Goal: Use online tool/utility: Utilize a website feature to perform a specific function

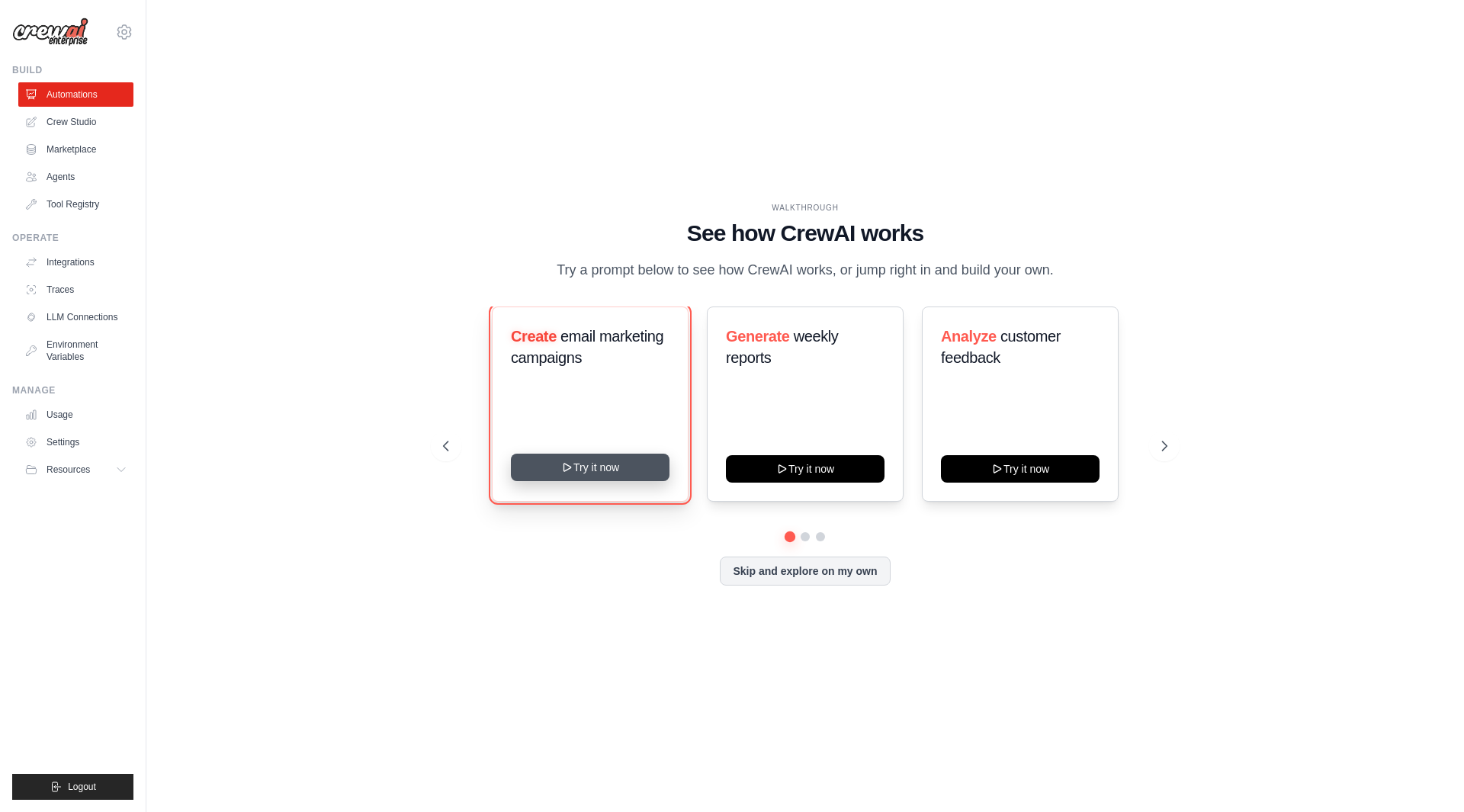
click at [584, 473] on button "Try it now" at bounding box center [590, 467] width 158 height 28
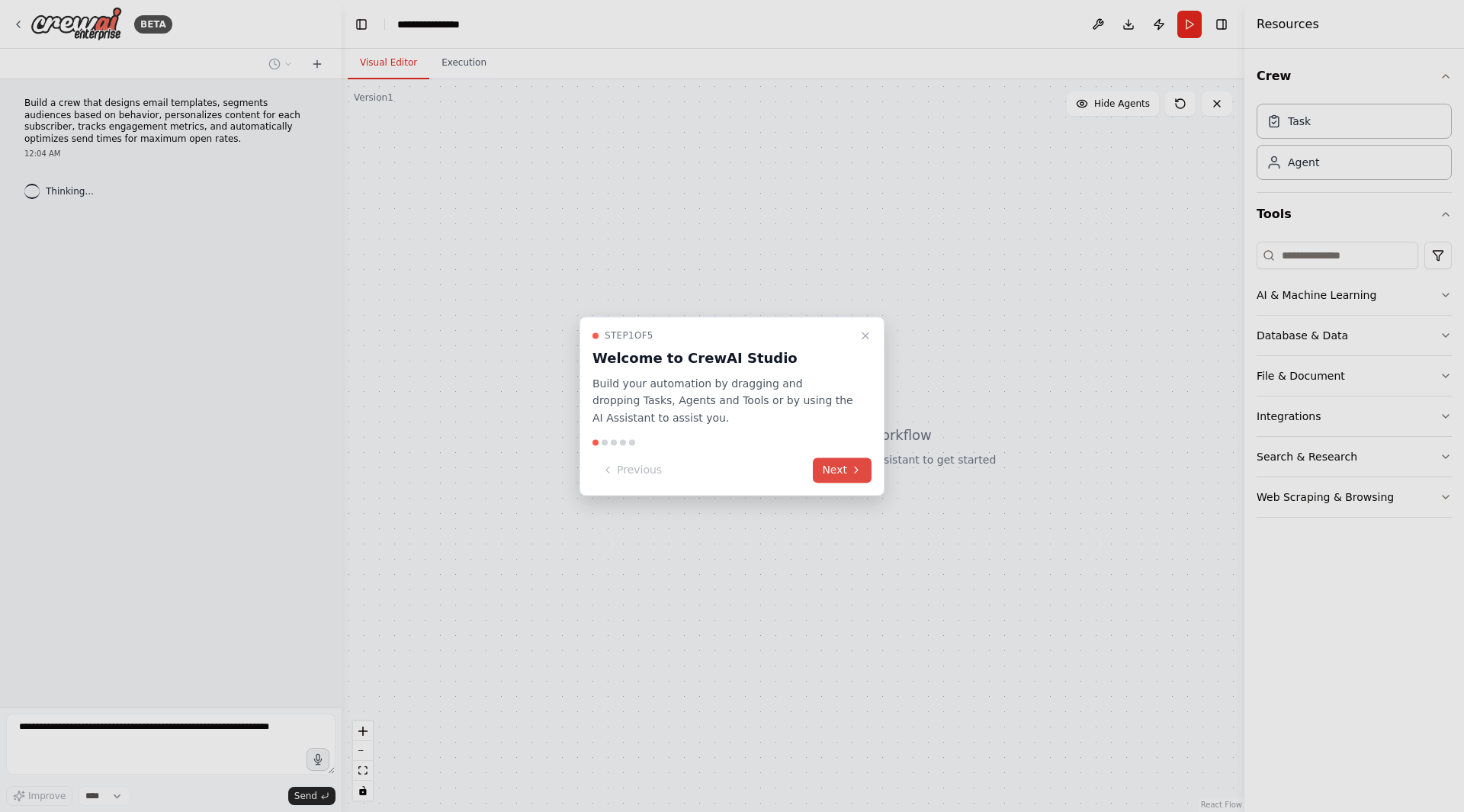
click at [852, 467] on icon at bounding box center [856, 470] width 12 height 12
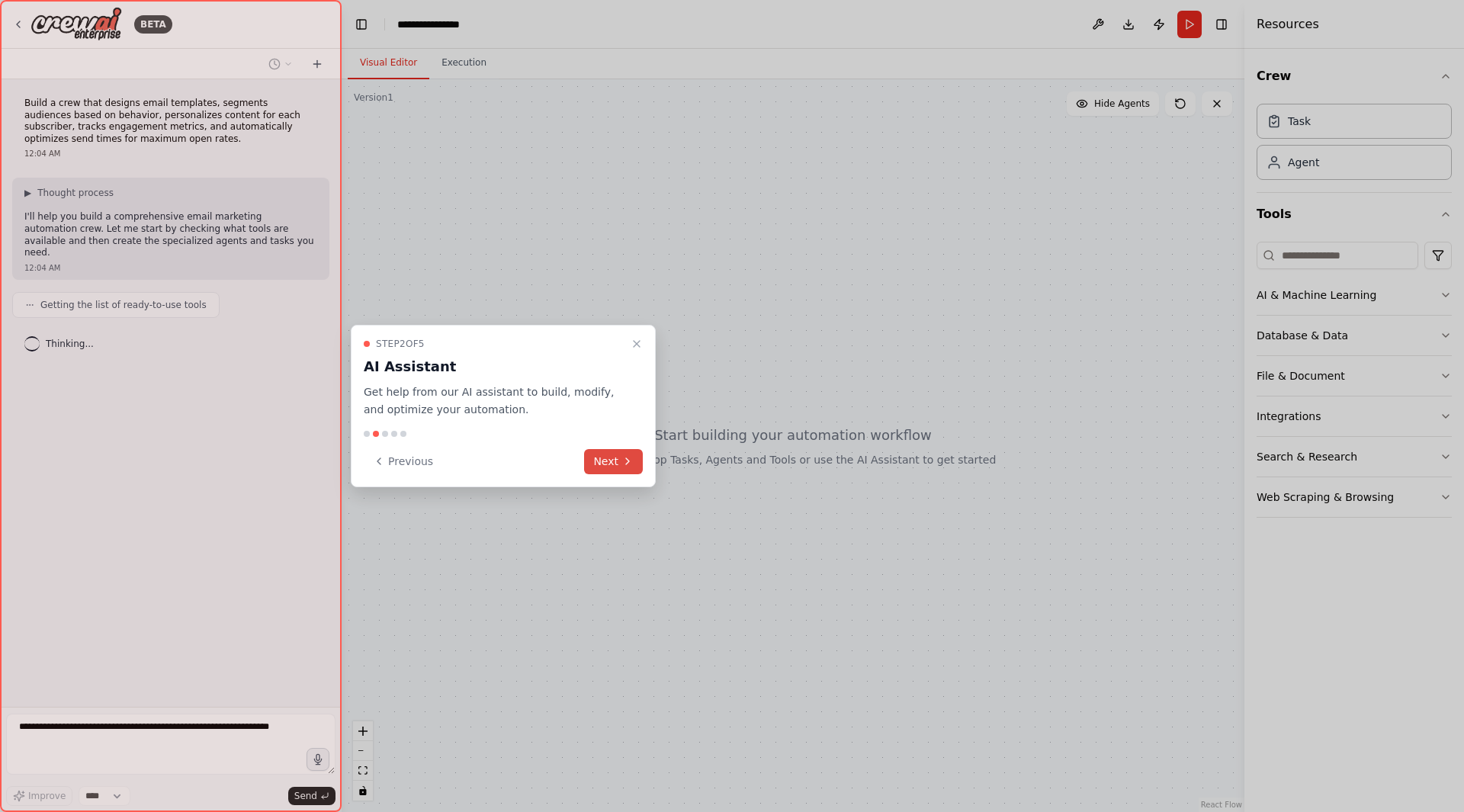
click at [618, 460] on button "Next" at bounding box center [613, 461] width 59 height 25
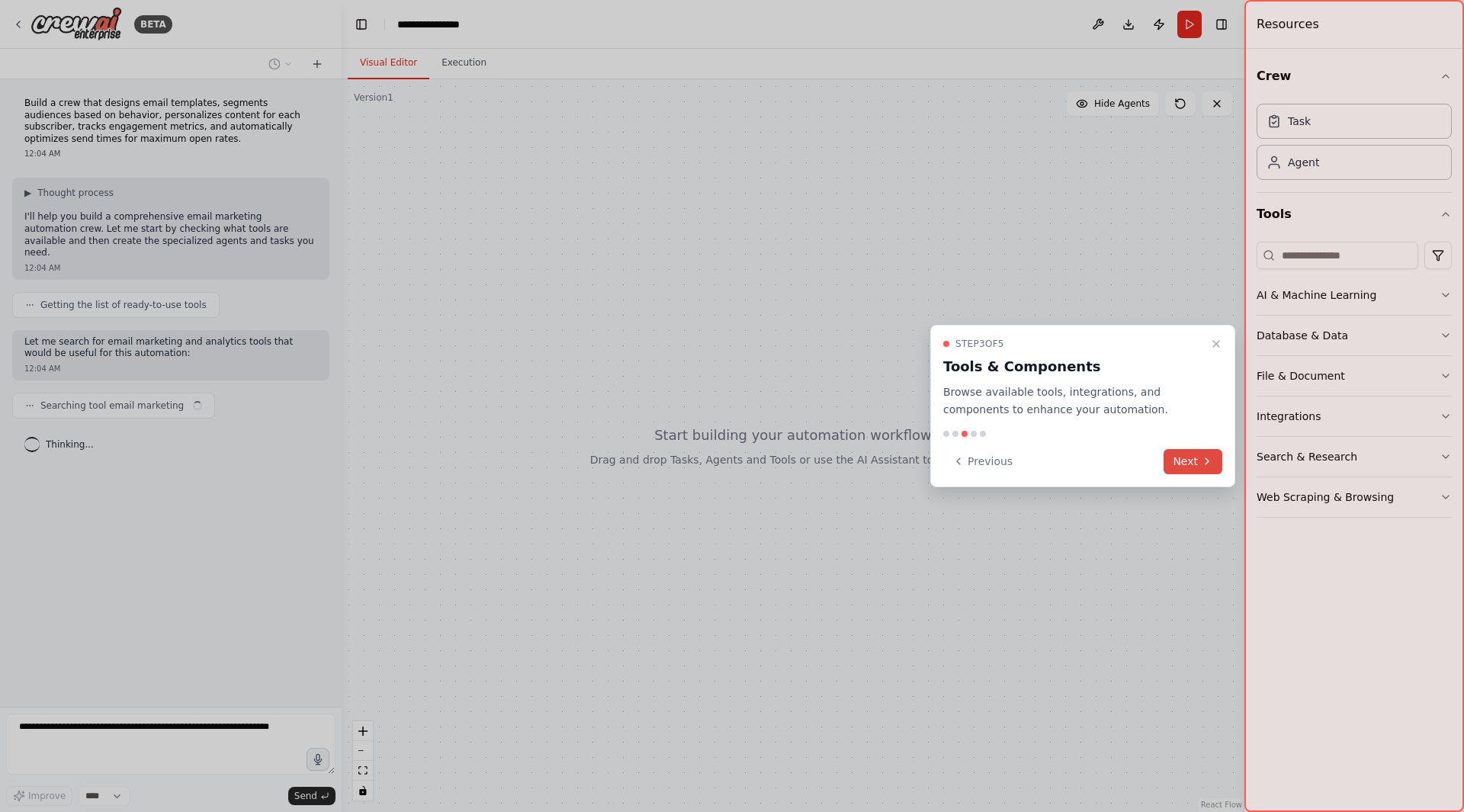
click at [1190, 461] on button "Next" at bounding box center [1193, 461] width 59 height 25
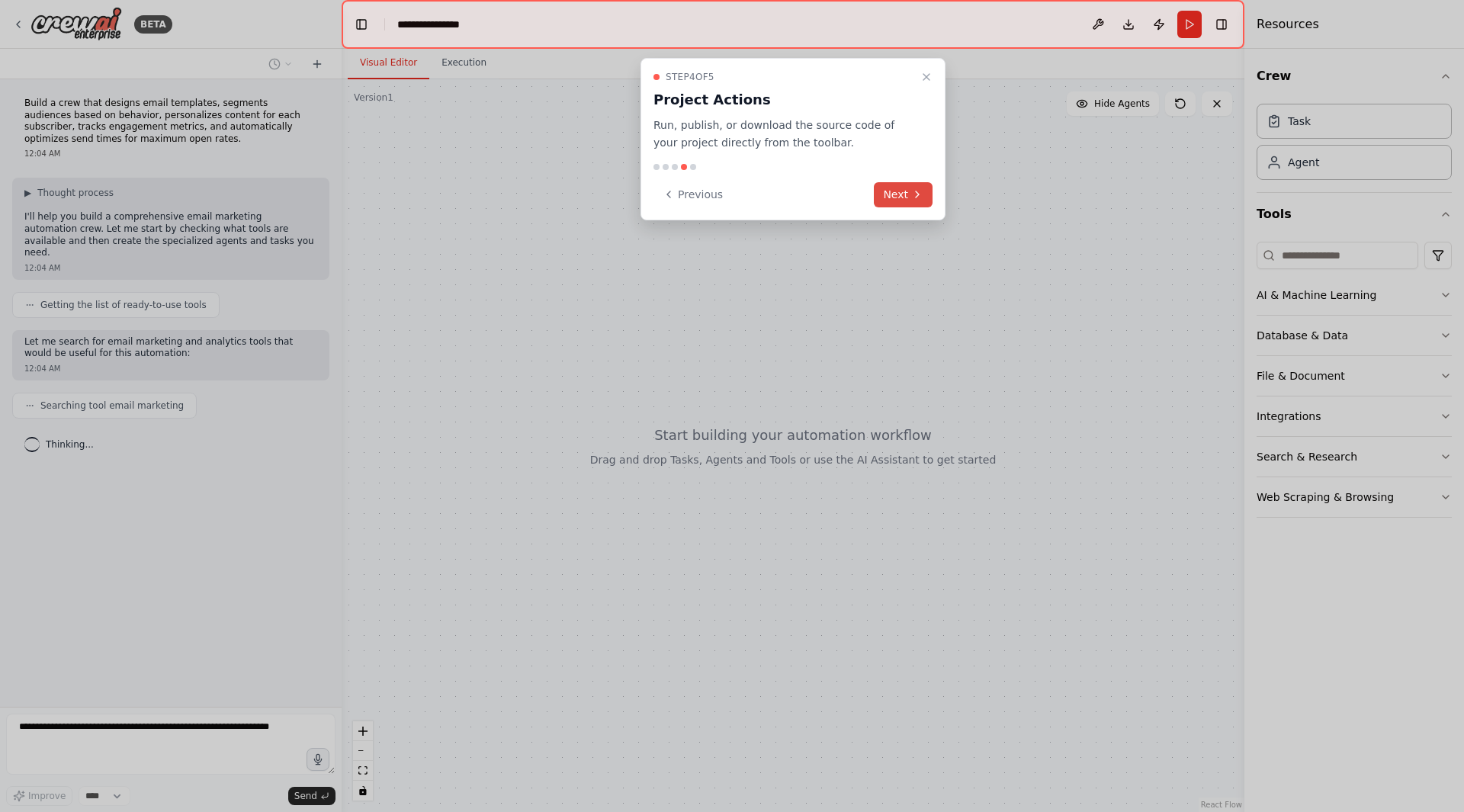
click at [922, 198] on icon at bounding box center [917, 194] width 12 height 12
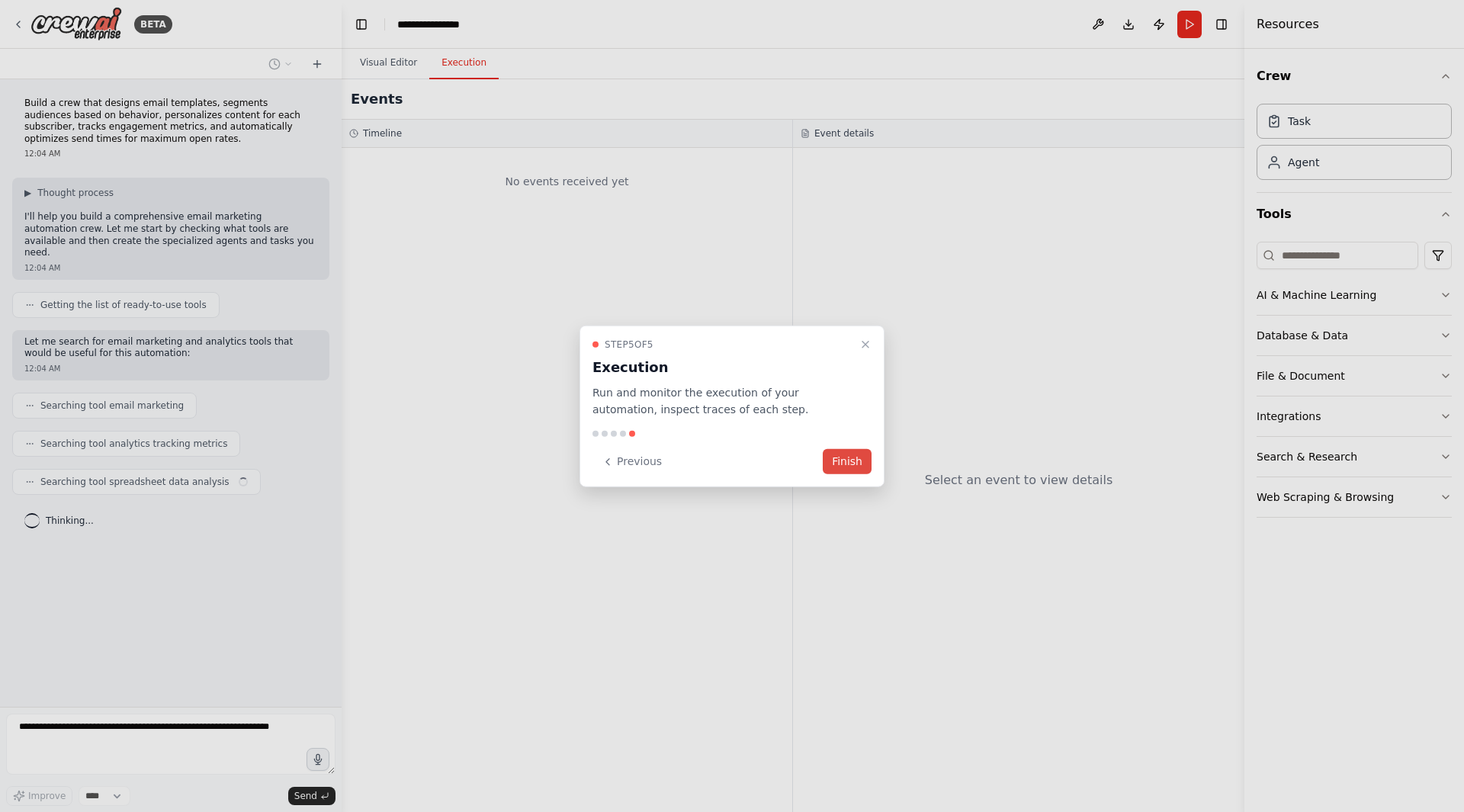
click at [848, 467] on button "Finish" at bounding box center [847, 461] width 48 height 25
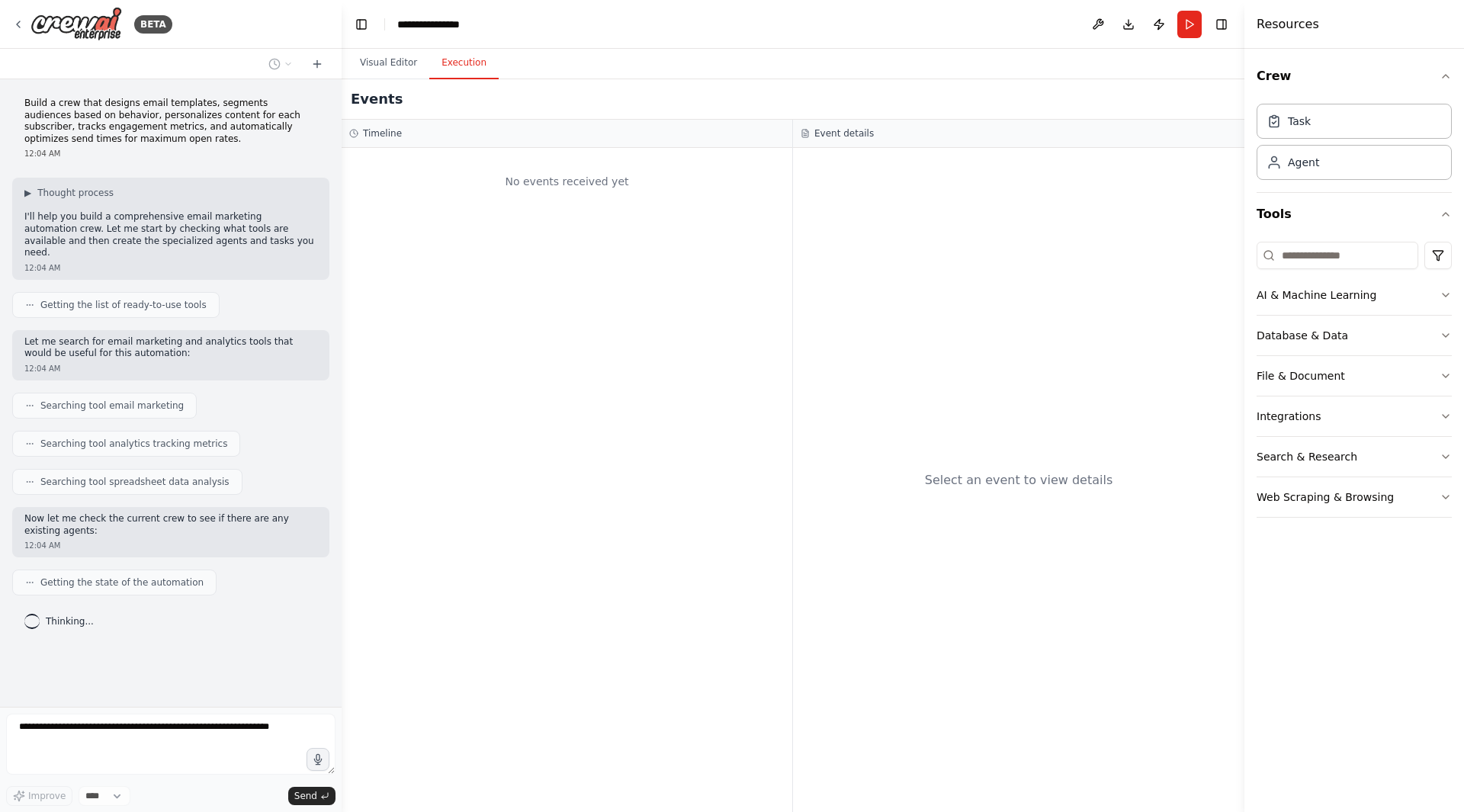
click at [465, 75] on button "Execution" at bounding box center [464, 63] width 69 height 32
click at [370, 63] on button "Visual Editor" at bounding box center [389, 63] width 81 height 32
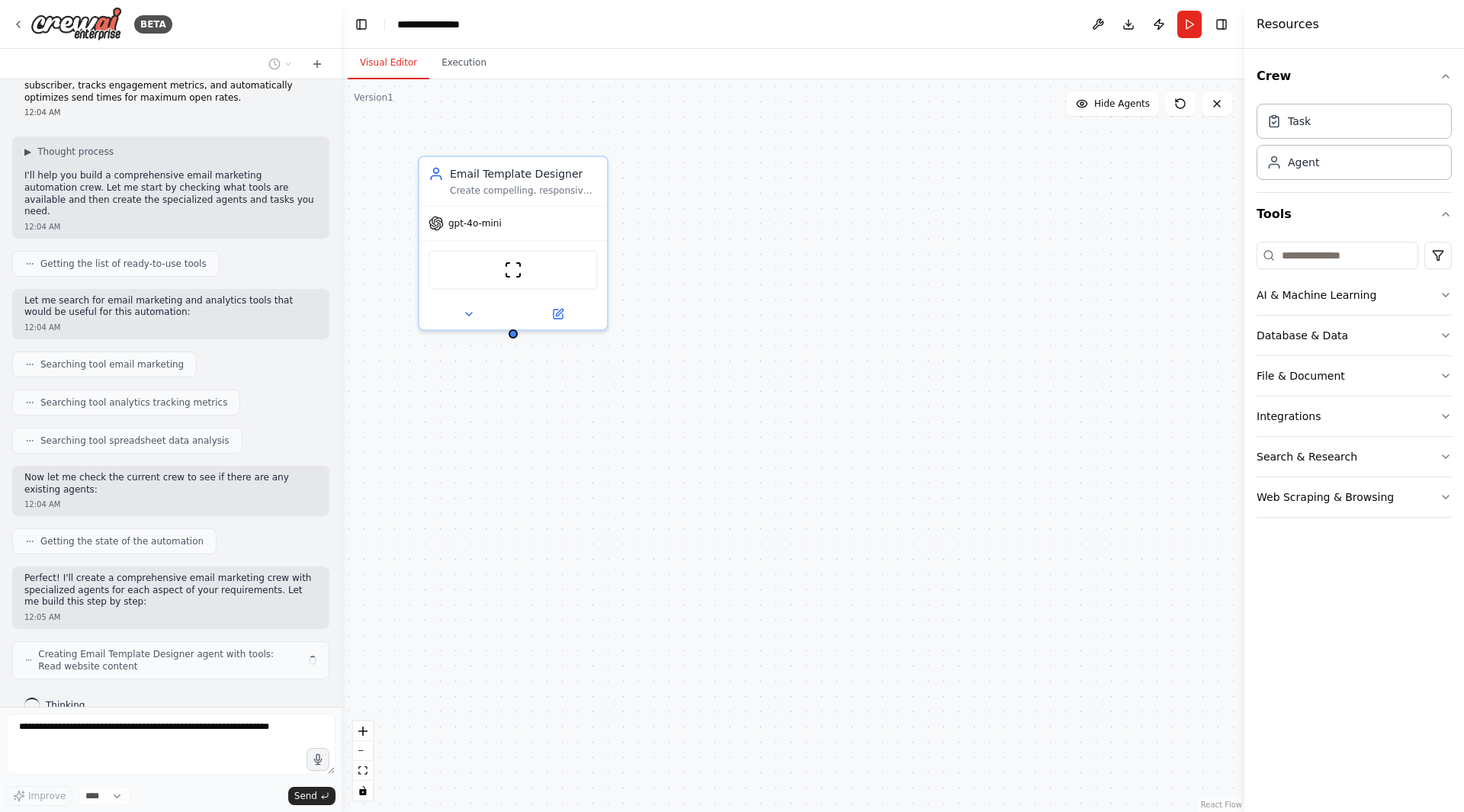
scroll to position [53, 0]
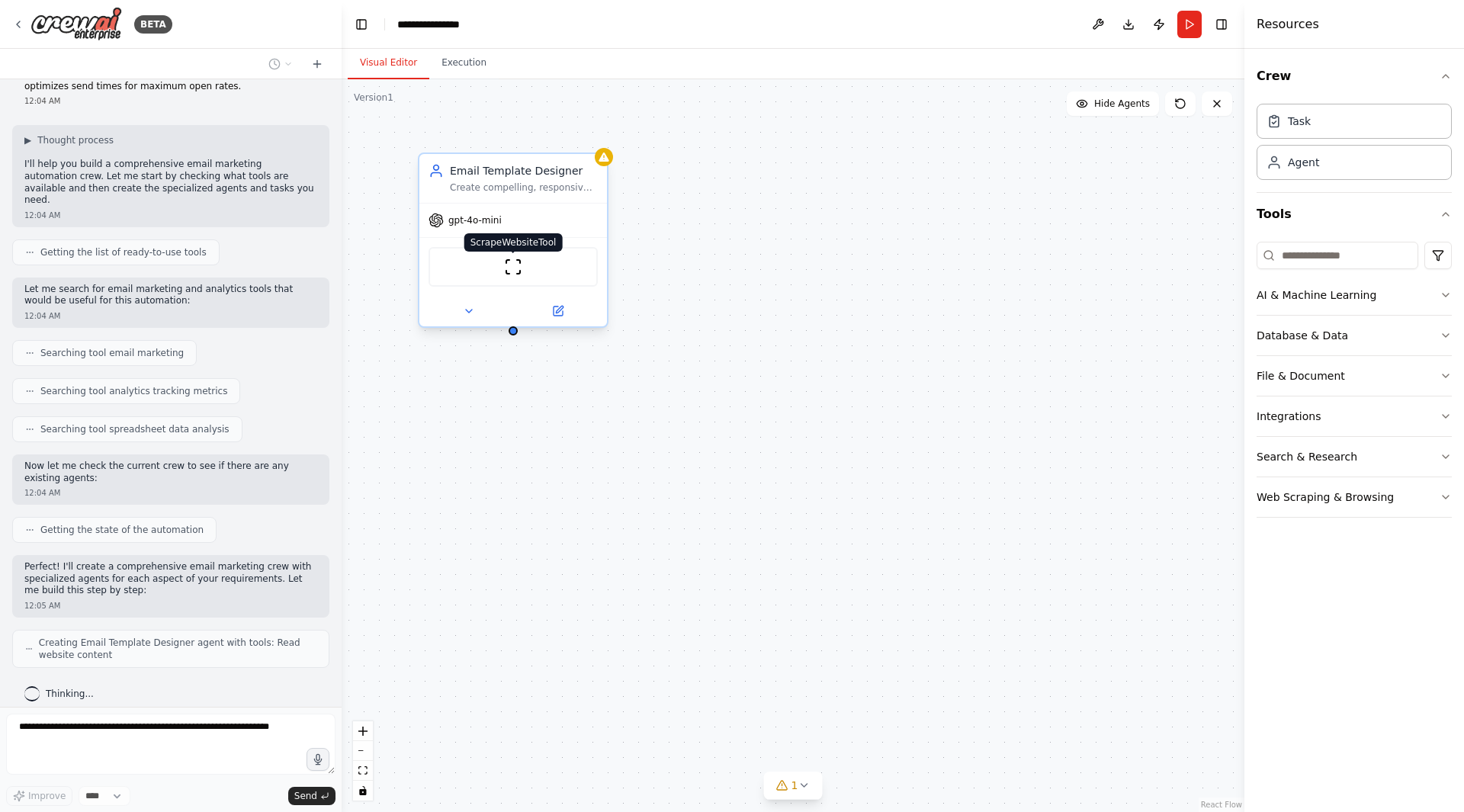
click at [513, 271] on img at bounding box center [513, 267] width 18 height 18
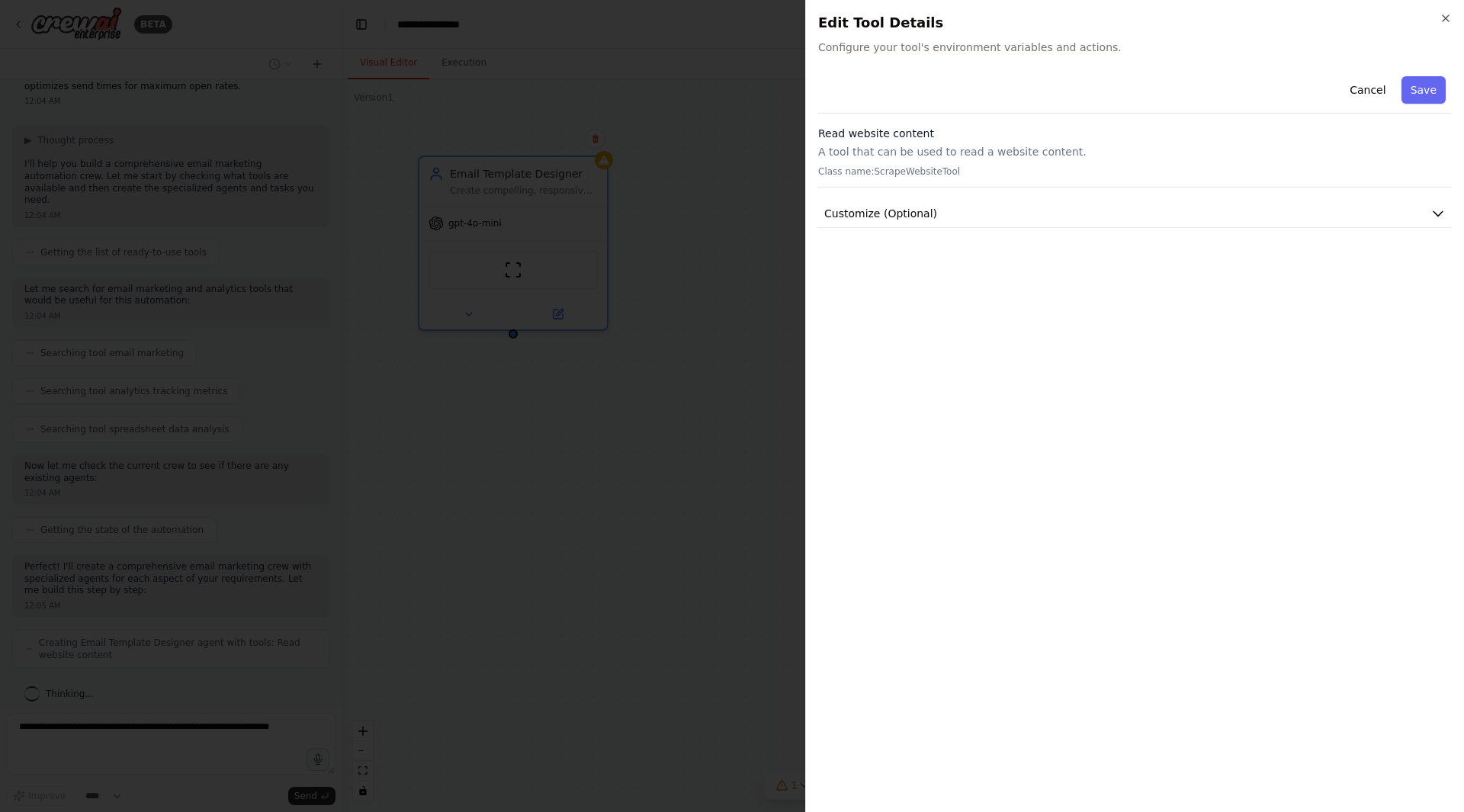
scroll to position [103, 0]
click at [1444, 24] on h2 "Edit Tool Details" at bounding box center [1135, 23] width 634 height 22
click at [1441, 21] on icon "button" at bounding box center [1445, 18] width 12 height 12
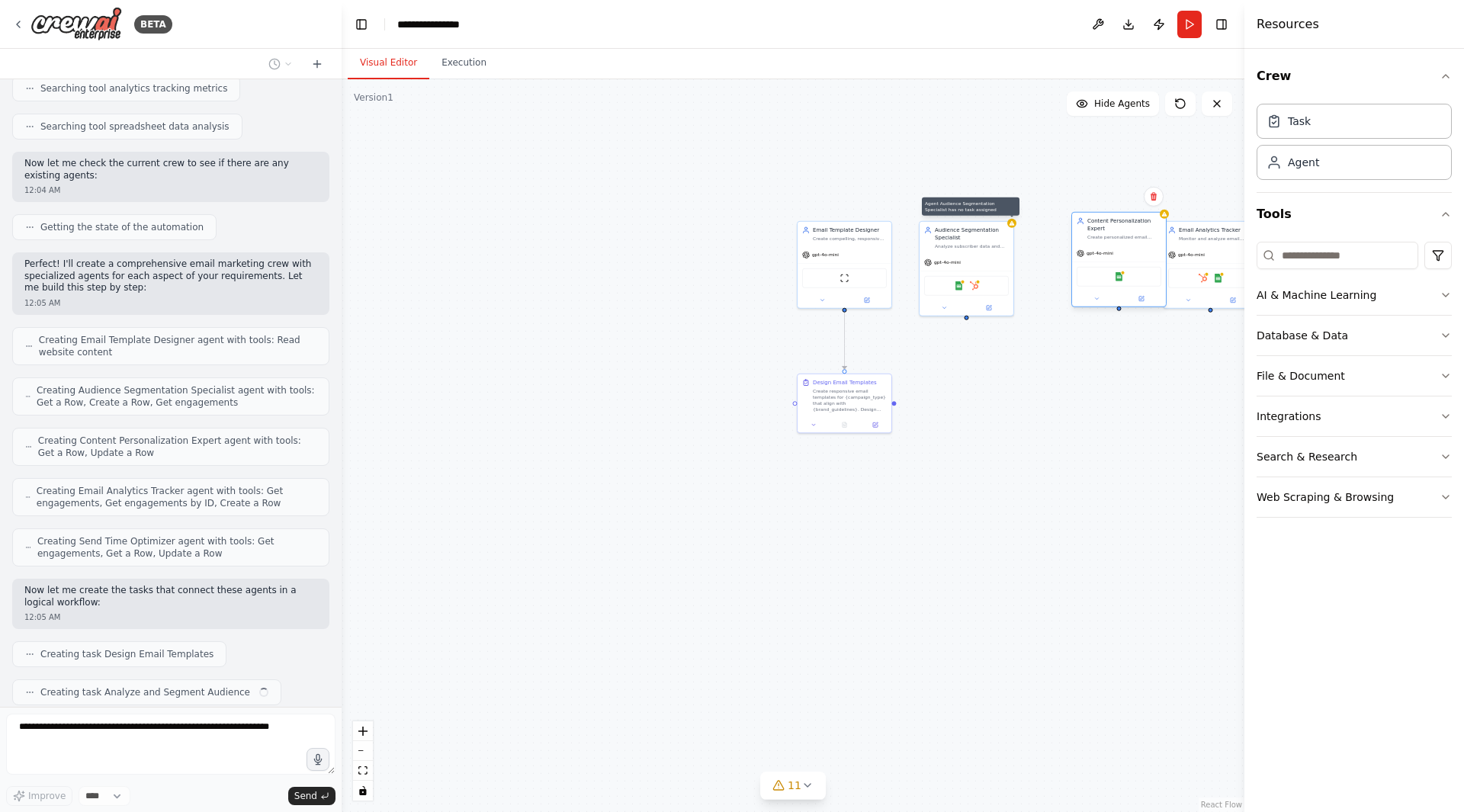
scroll to position [393, 0]
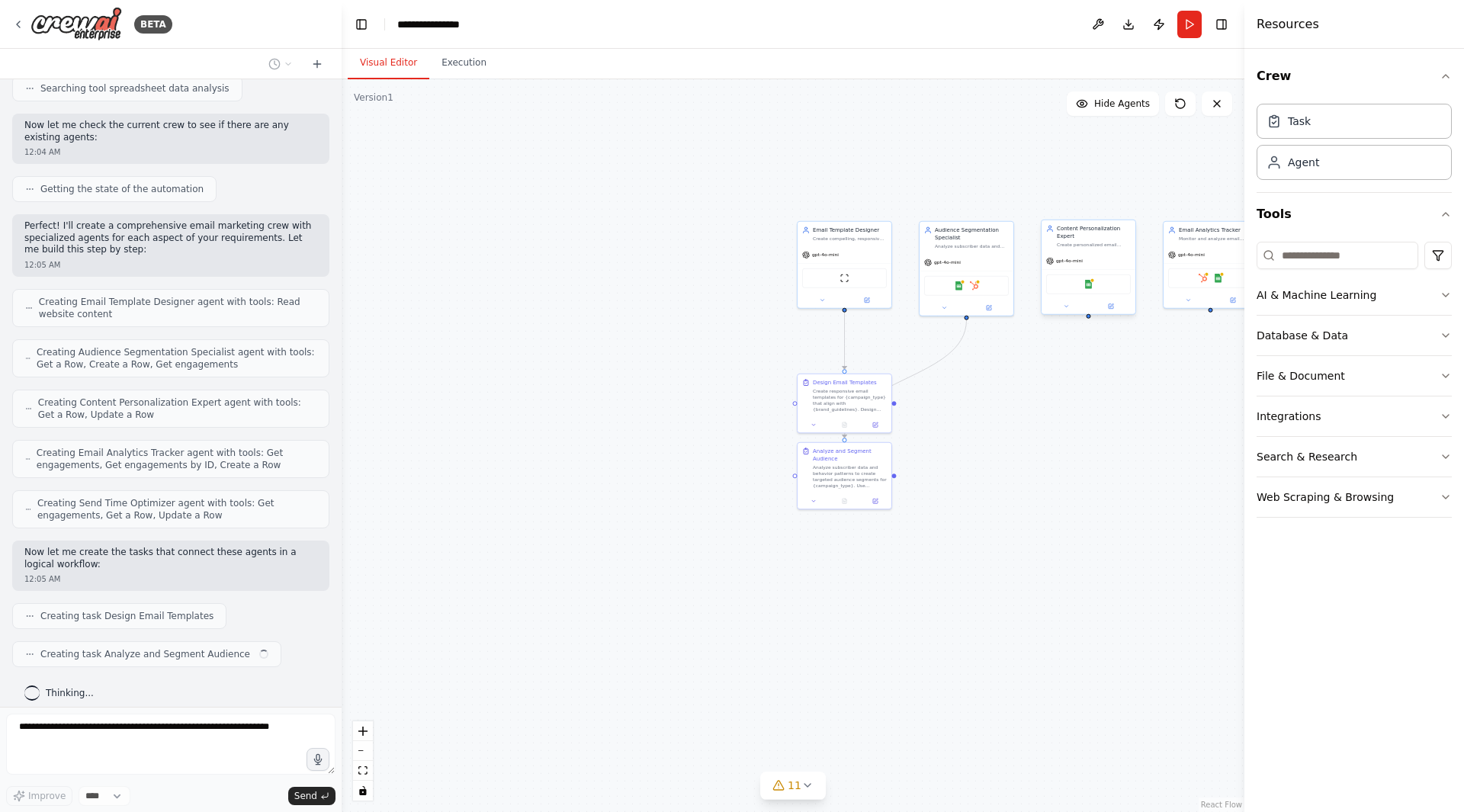
drag, startPoint x: 1080, startPoint y: 267, endPoint x: 1094, endPoint y: 259, distance: 16.1
click at [1094, 259] on div "gpt-4o-mini" at bounding box center [1088, 260] width 94 height 16
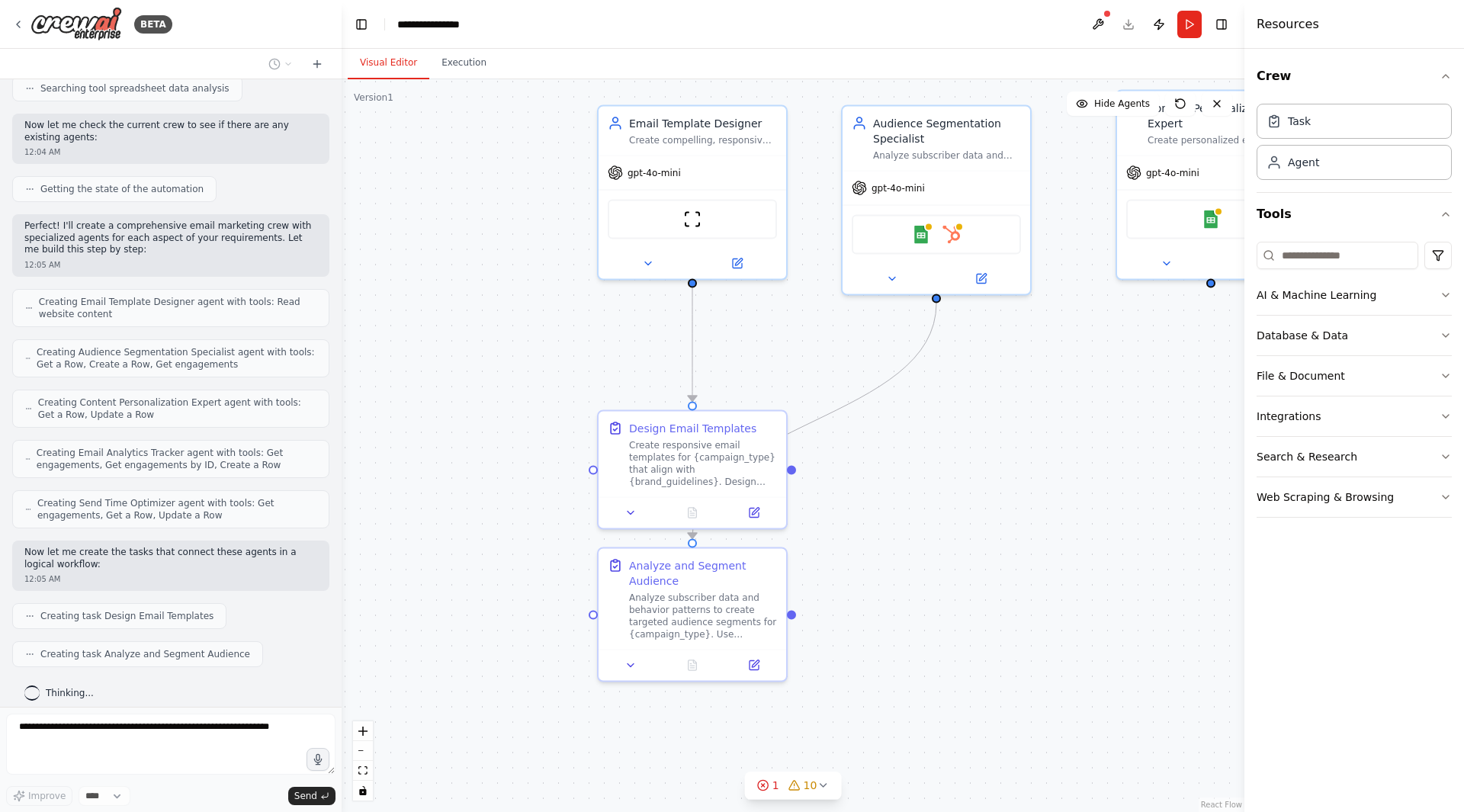
drag, startPoint x: 746, startPoint y: 346, endPoint x: 530, endPoint y: 346, distance: 216.0
click at [530, 346] on div ".deletable-edge-delete-btn { width: 20px; height: 20px; border: 0px solid #ffff…" at bounding box center [792, 446] width 903 height 732
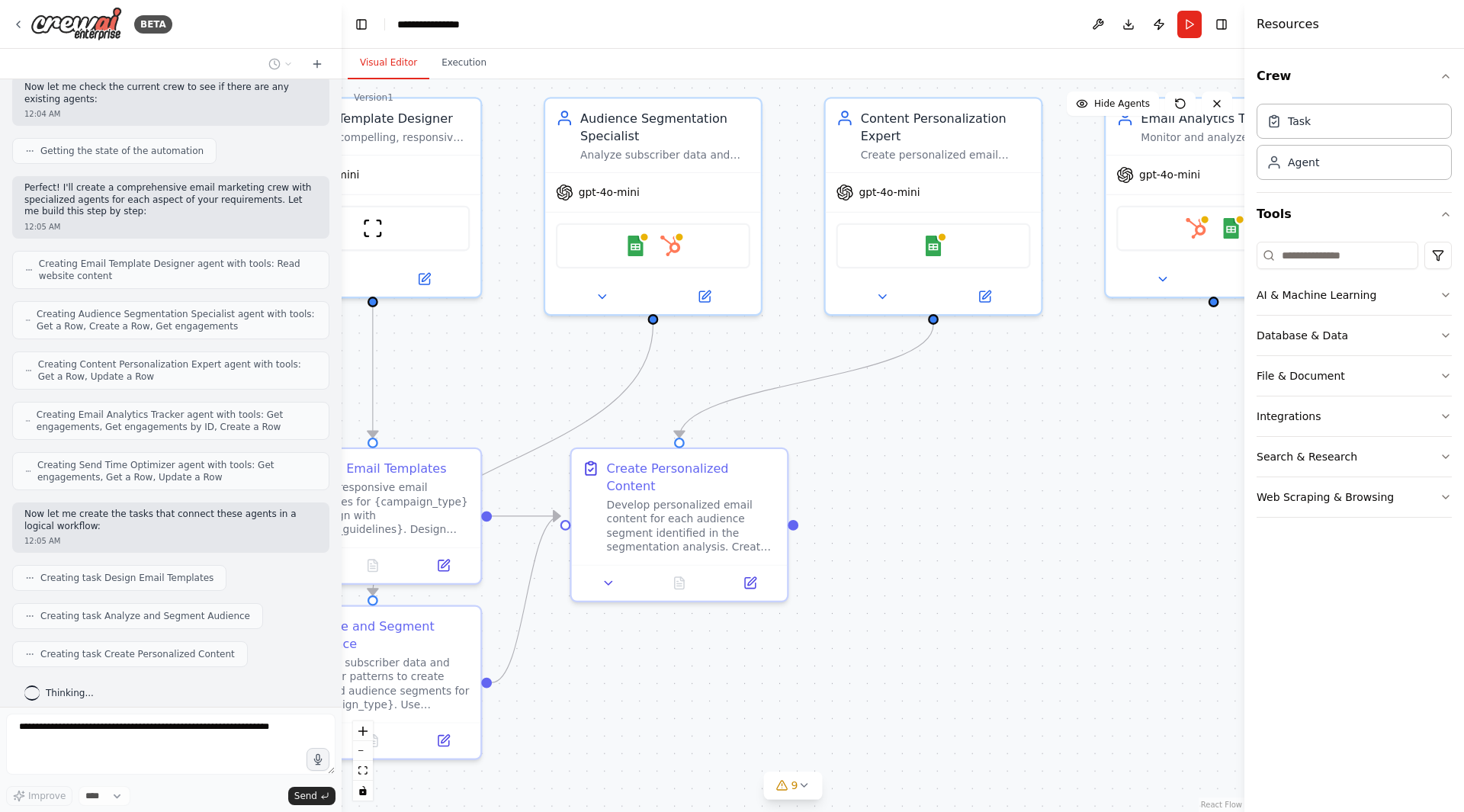
drag, startPoint x: 1133, startPoint y: 394, endPoint x: 892, endPoint y: 469, distance: 252.4
click at [892, 469] on div ".deletable-edge-delete-btn { width: 20px; height: 20px; border: 0px solid #ffff…" at bounding box center [792, 446] width 903 height 732
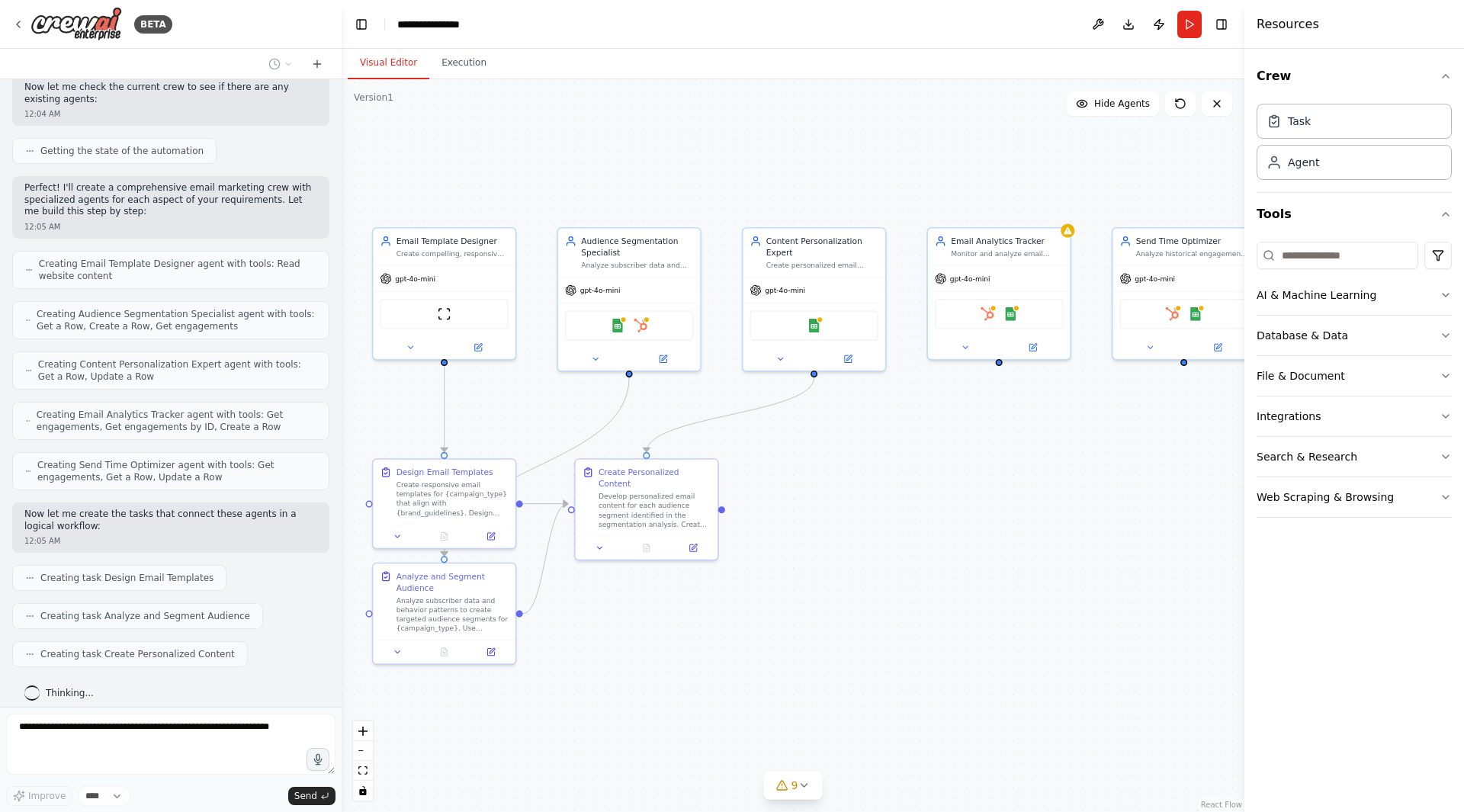
drag, startPoint x: 1007, startPoint y: 491, endPoint x: 878, endPoint y: 467, distance: 131.2
click at [878, 467] on div ".deletable-edge-delete-btn { width: 20px; height: 20px; border: 0px solid #ffff…" at bounding box center [792, 446] width 903 height 732
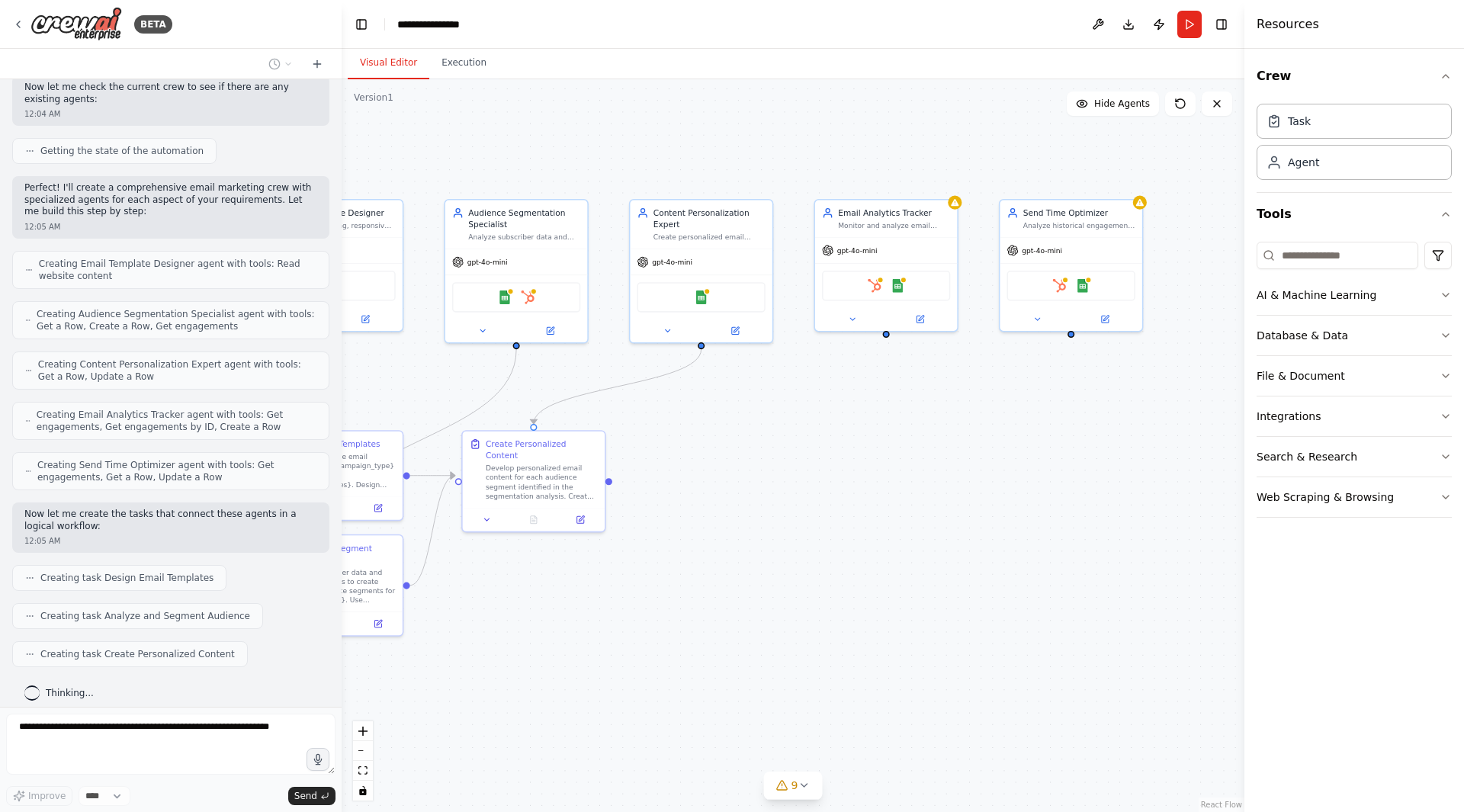
drag, startPoint x: 1037, startPoint y: 531, endPoint x: 922, endPoint y: 501, distance: 118.8
click at [922, 501] on div ".deletable-edge-delete-btn { width: 20px; height: 20px; border: 0px solid #ffff…" at bounding box center [792, 446] width 903 height 732
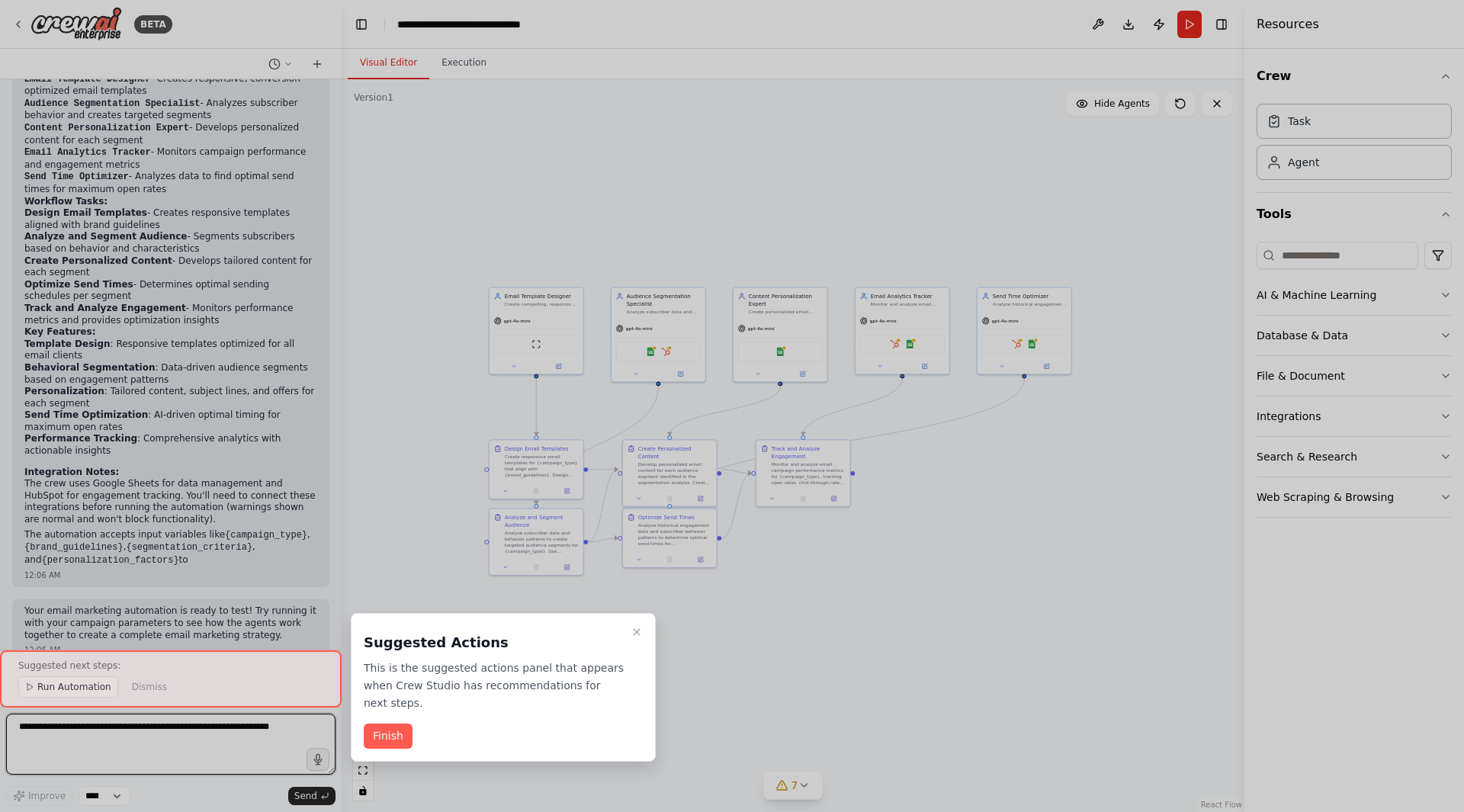
scroll to position [1310, 0]
click at [388, 726] on button "Finish" at bounding box center [388, 736] width 48 height 25
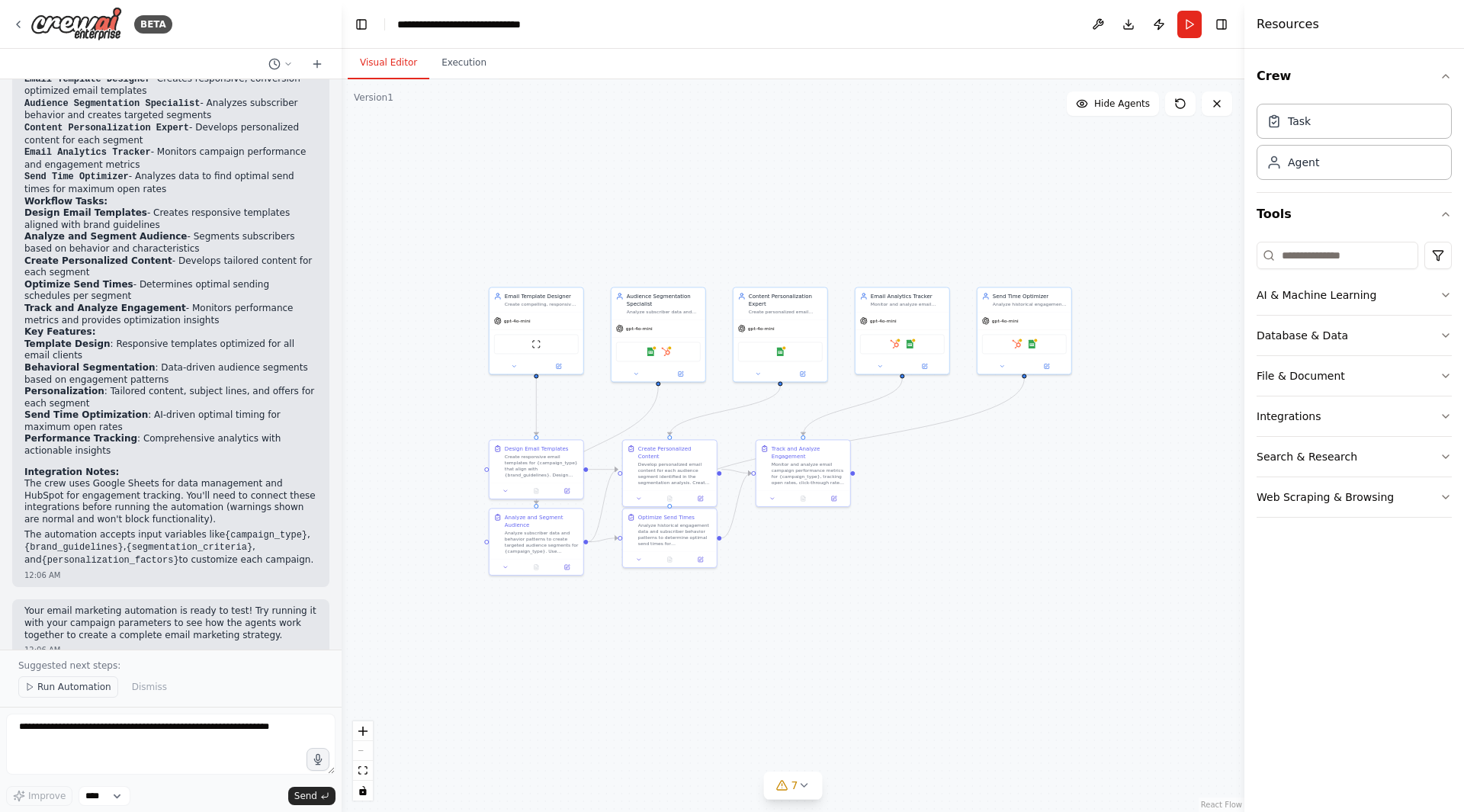
click at [61, 691] on span "Run Automation" at bounding box center [74, 686] width 74 height 12
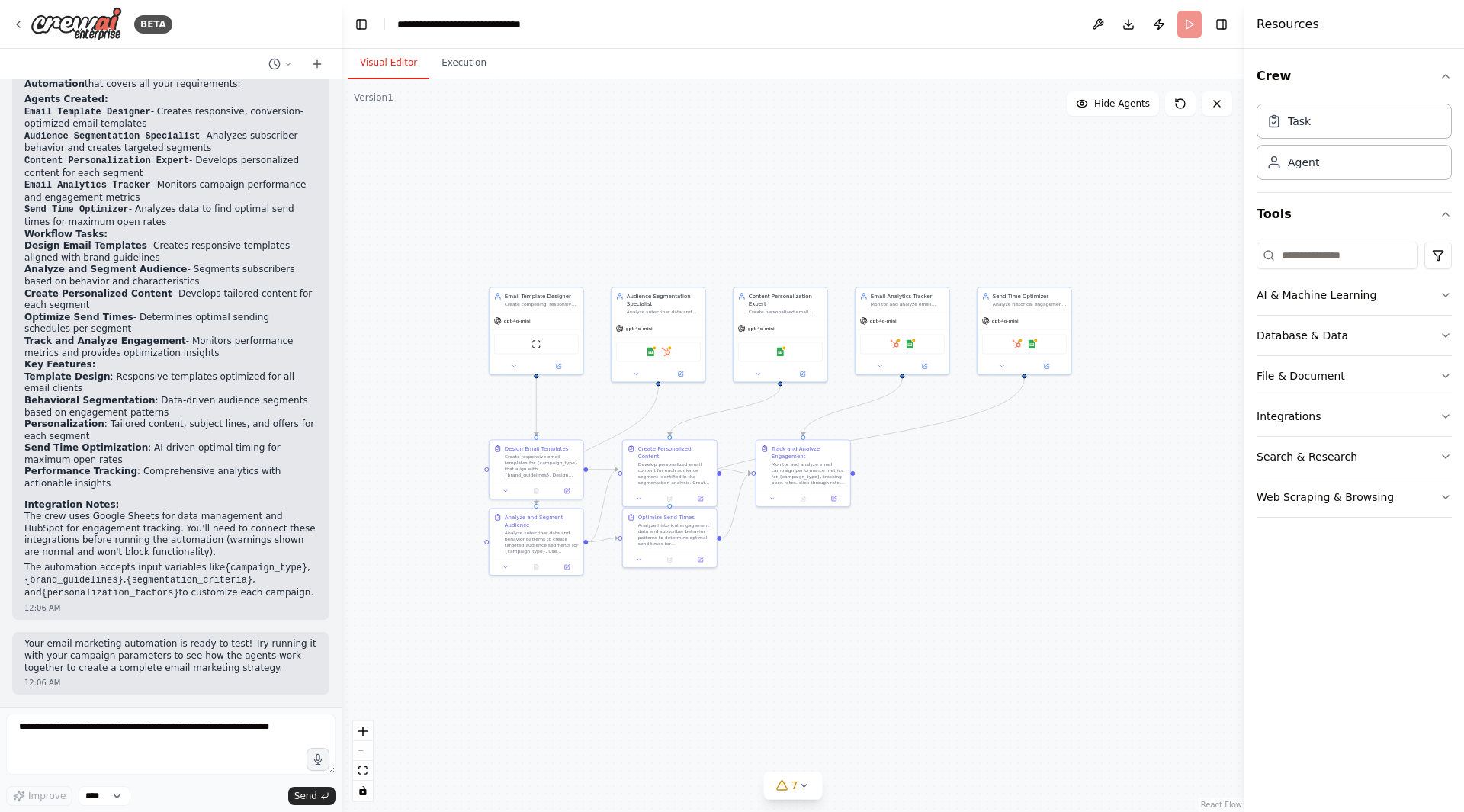
scroll to position [1253, 0]
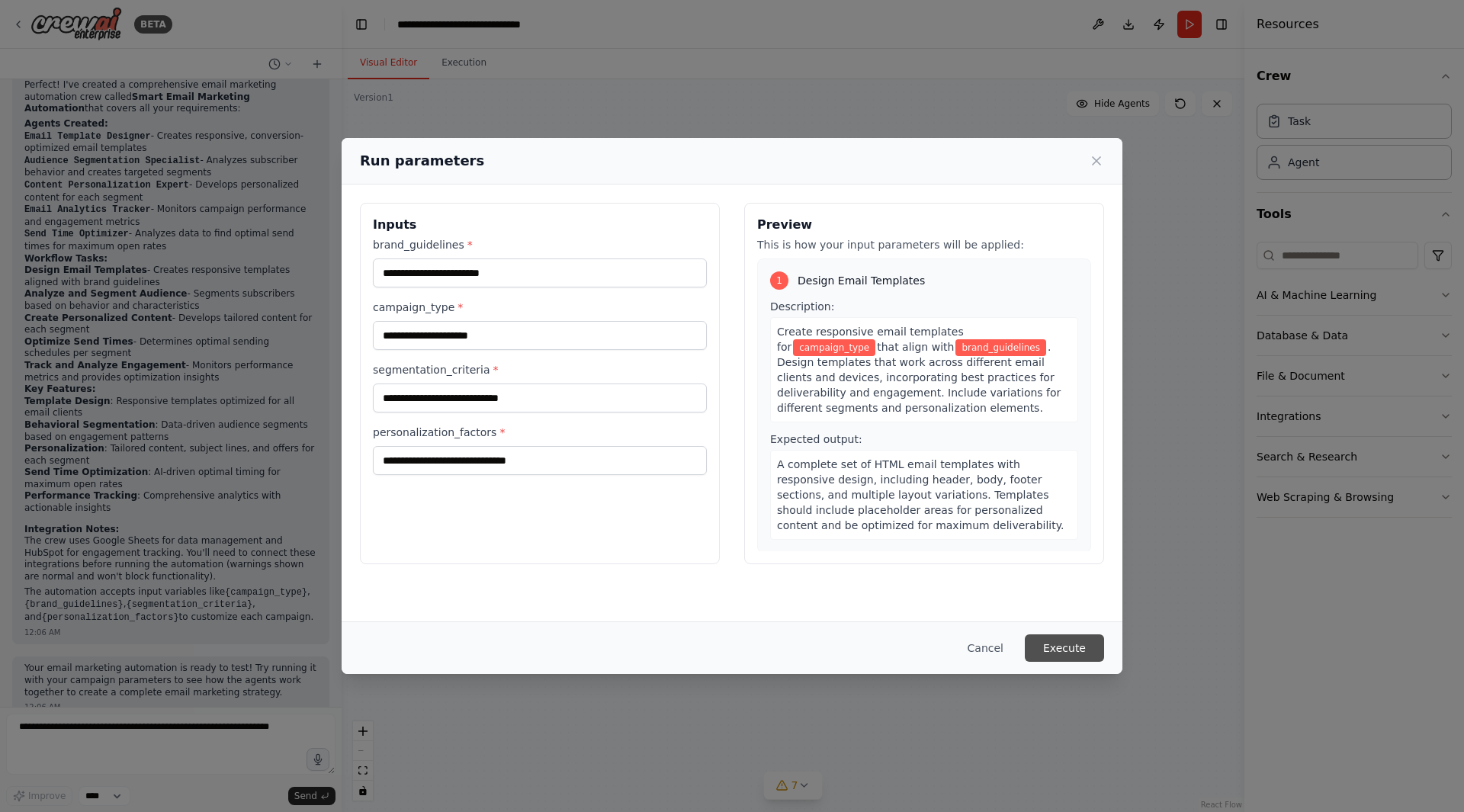
click at [1071, 647] on button "Execute" at bounding box center [1064, 648] width 80 height 28
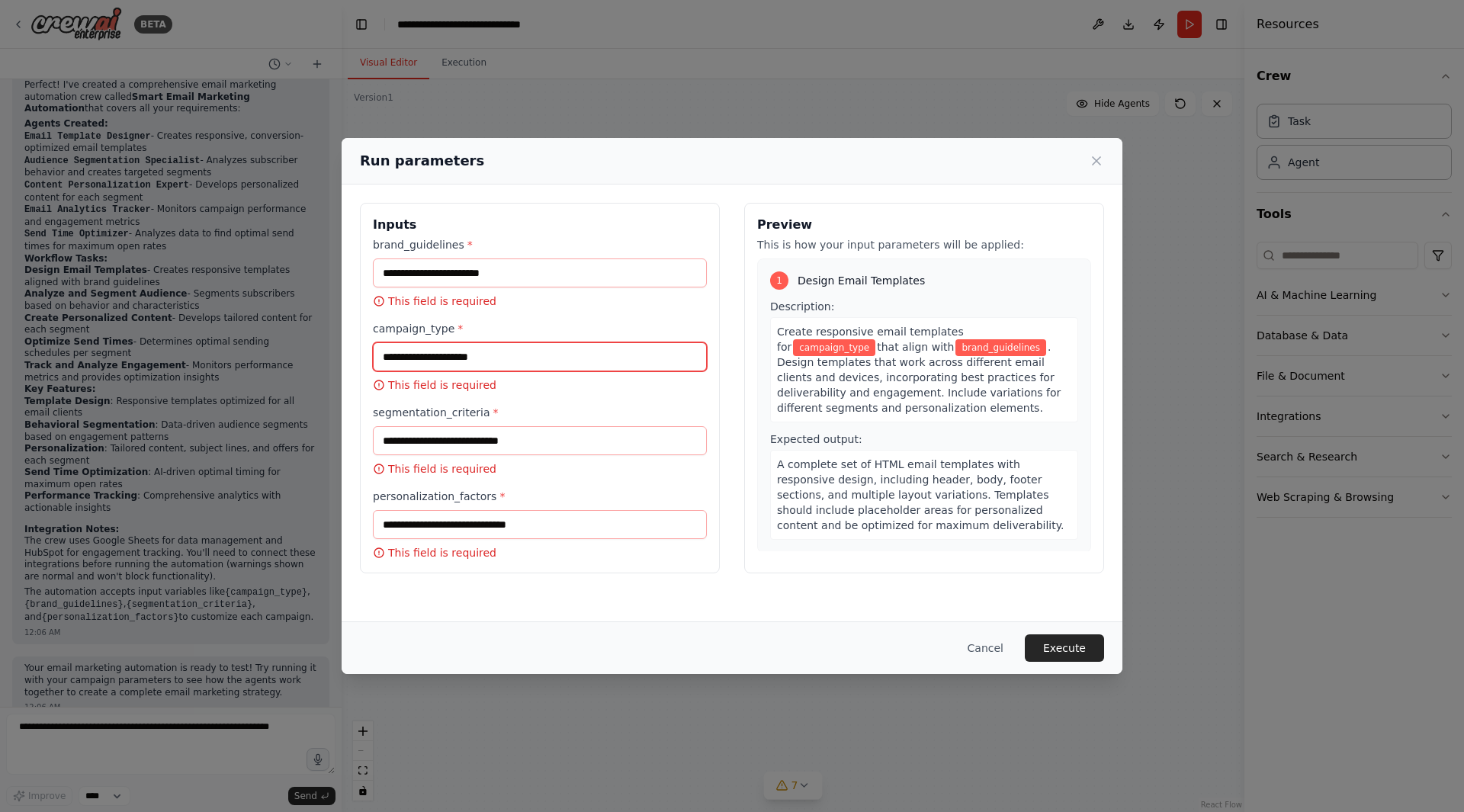
click at [469, 354] on input "campaign_type *" at bounding box center [540, 356] width 334 height 29
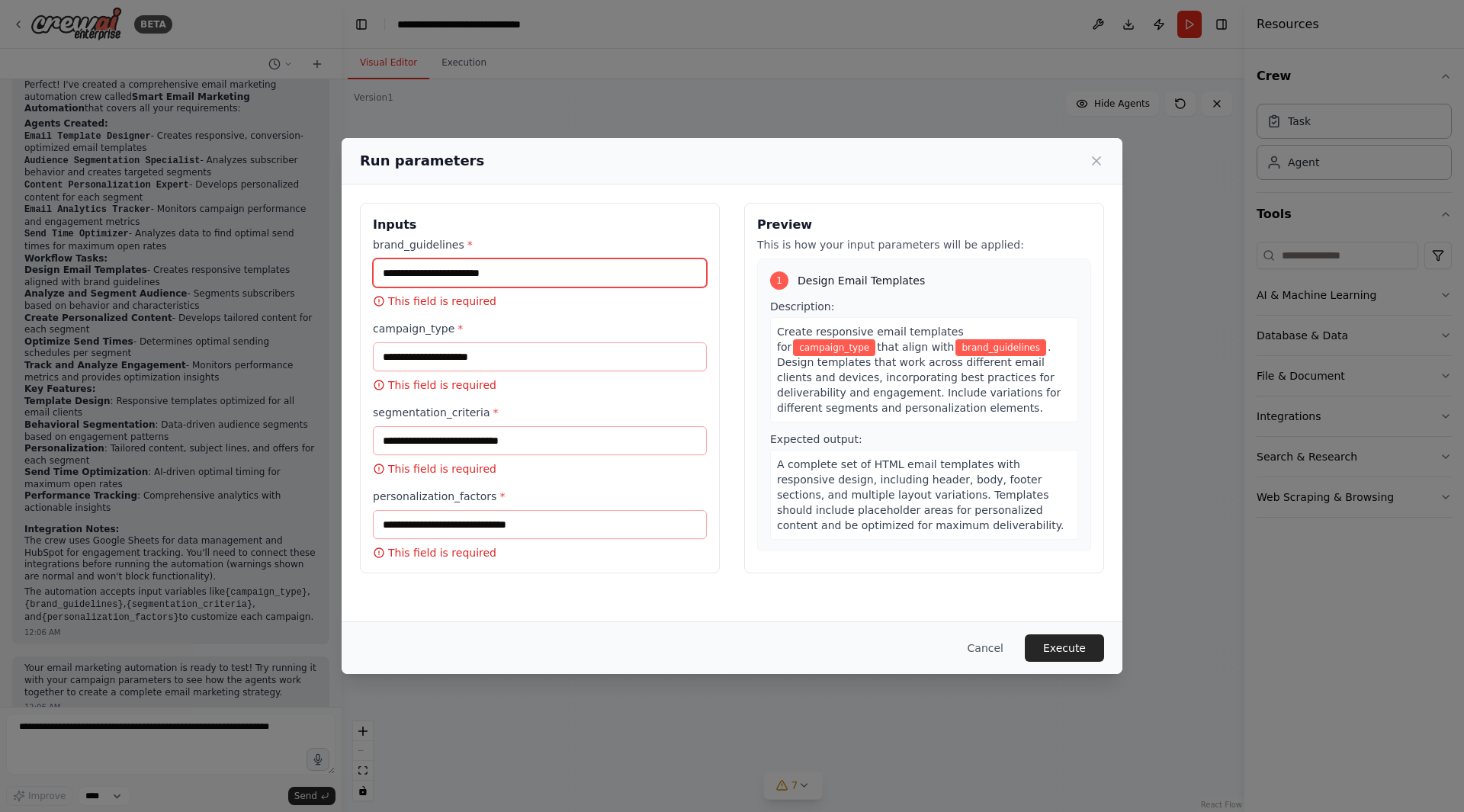
click at [495, 274] on input "brand_guidelines *" at bounding box center [540, 272] width 334 height 29
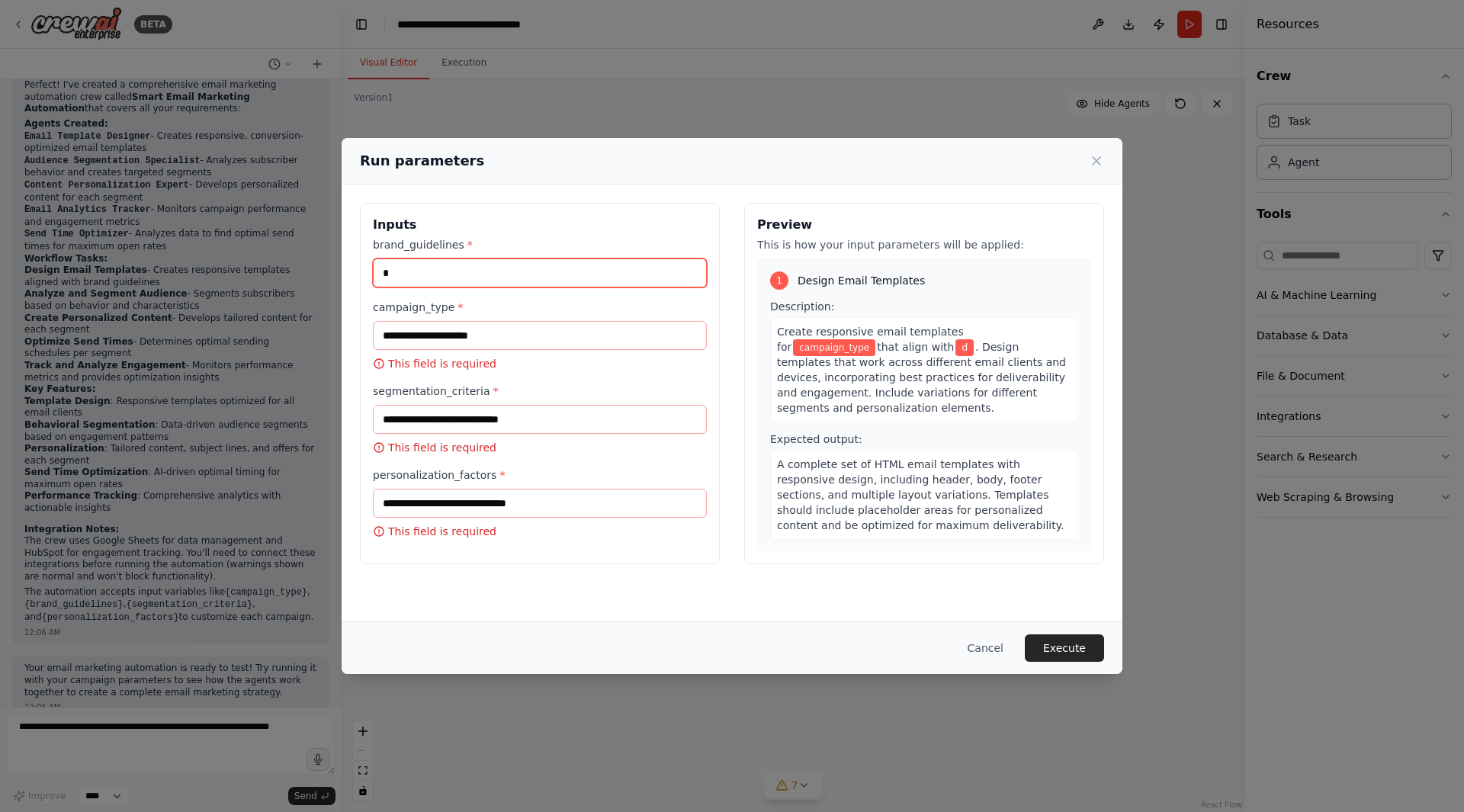
type input "*"
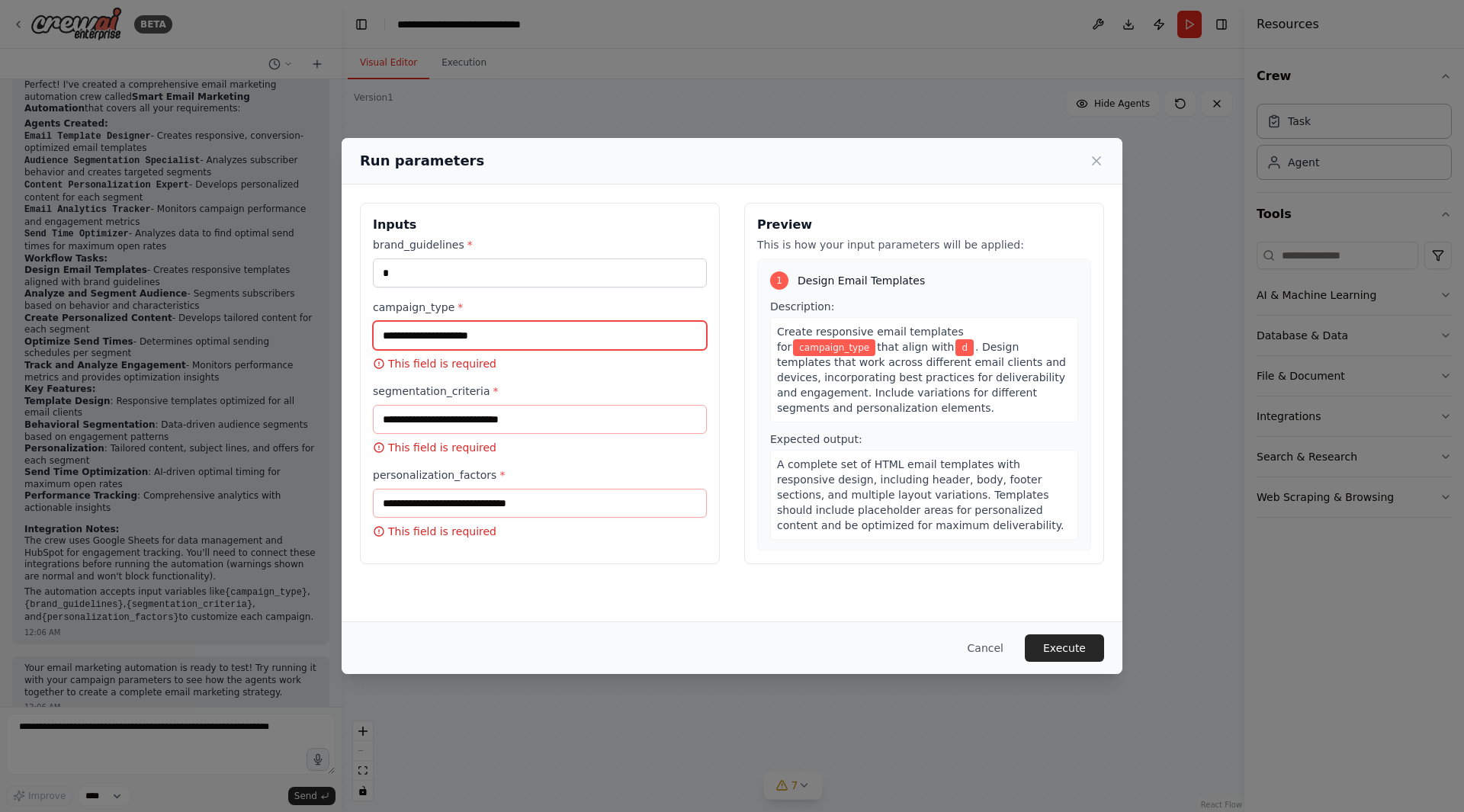
click at [491, 347] on input "campaign_type *" at bounding box center [540, 335] width 334 height 29
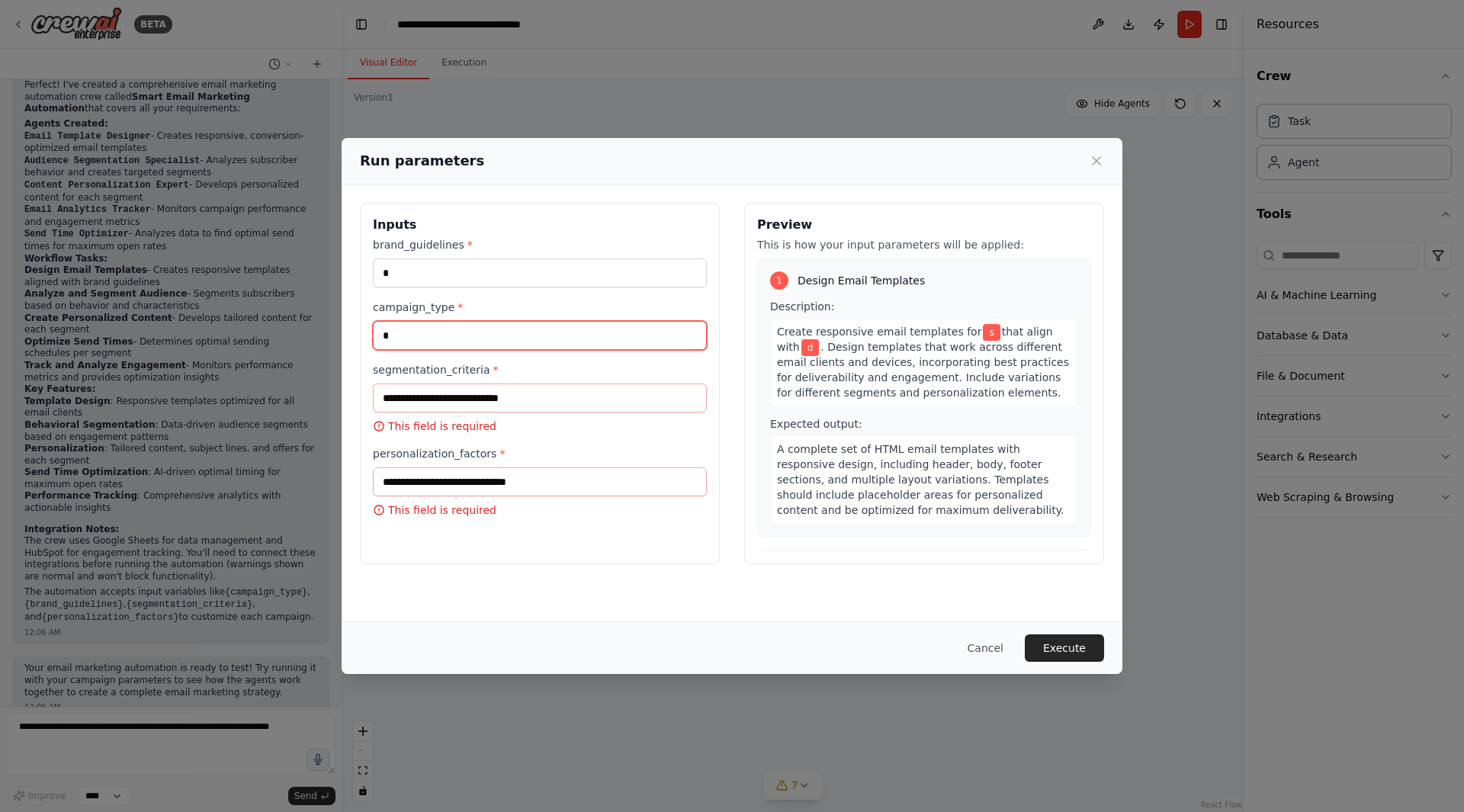
type input "*"
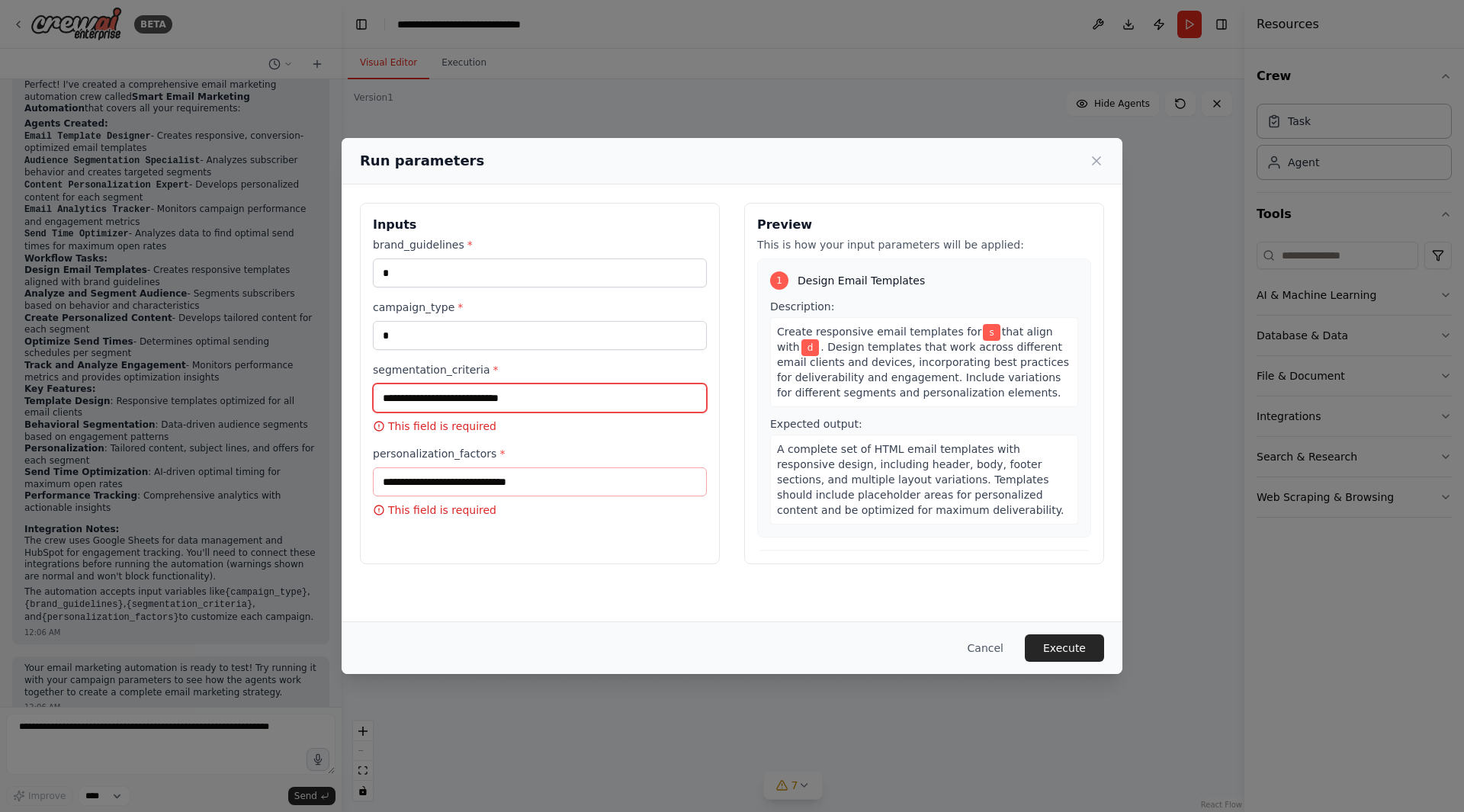
click at [494, 392] on input "segmentation_criteria *" at bounding box center [540, 397] width 334 height 29
type input "*"
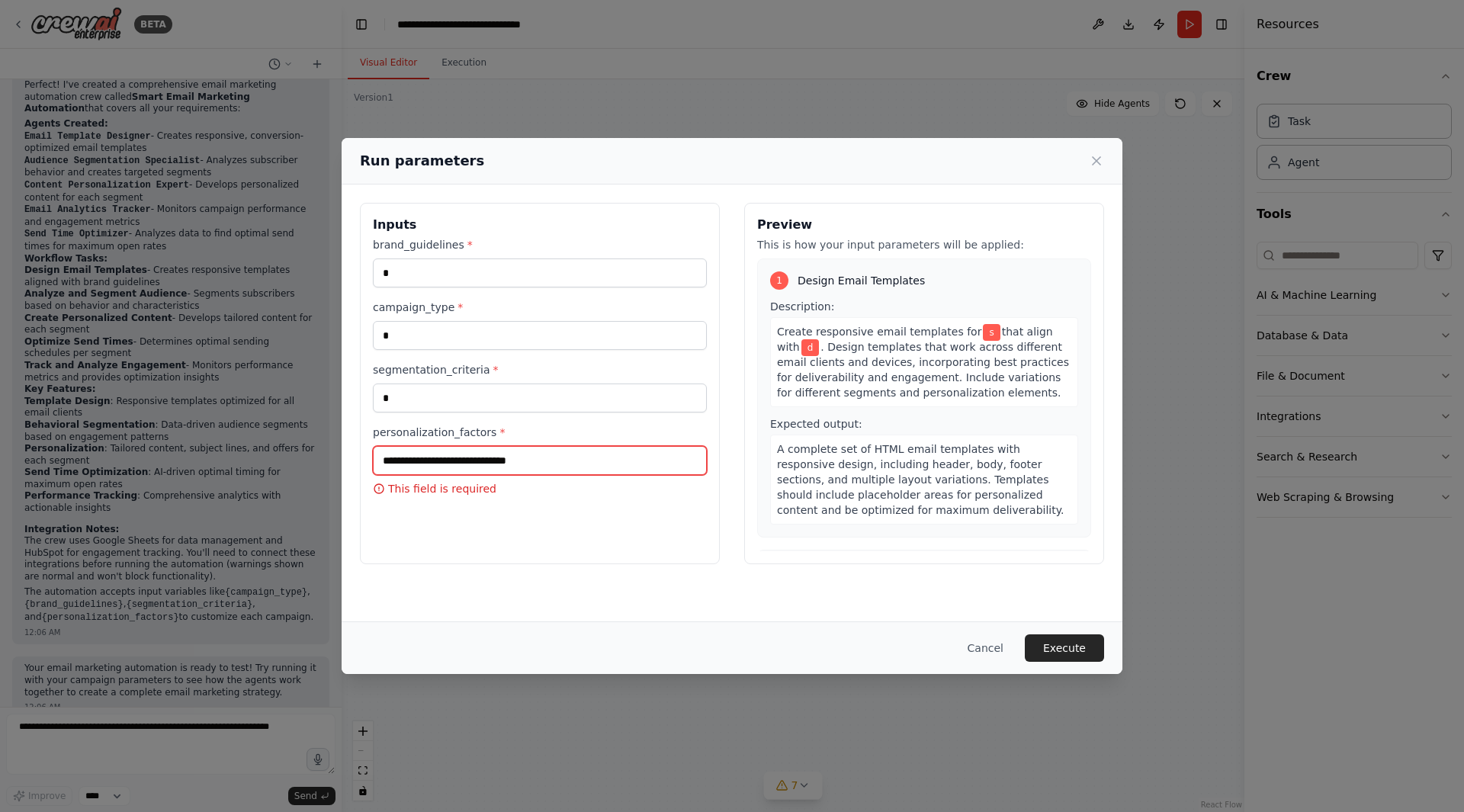
click at [513, 462] on input "personalization_factors *" at bounding box center [540, 460] width 334 height 29
type input "*"
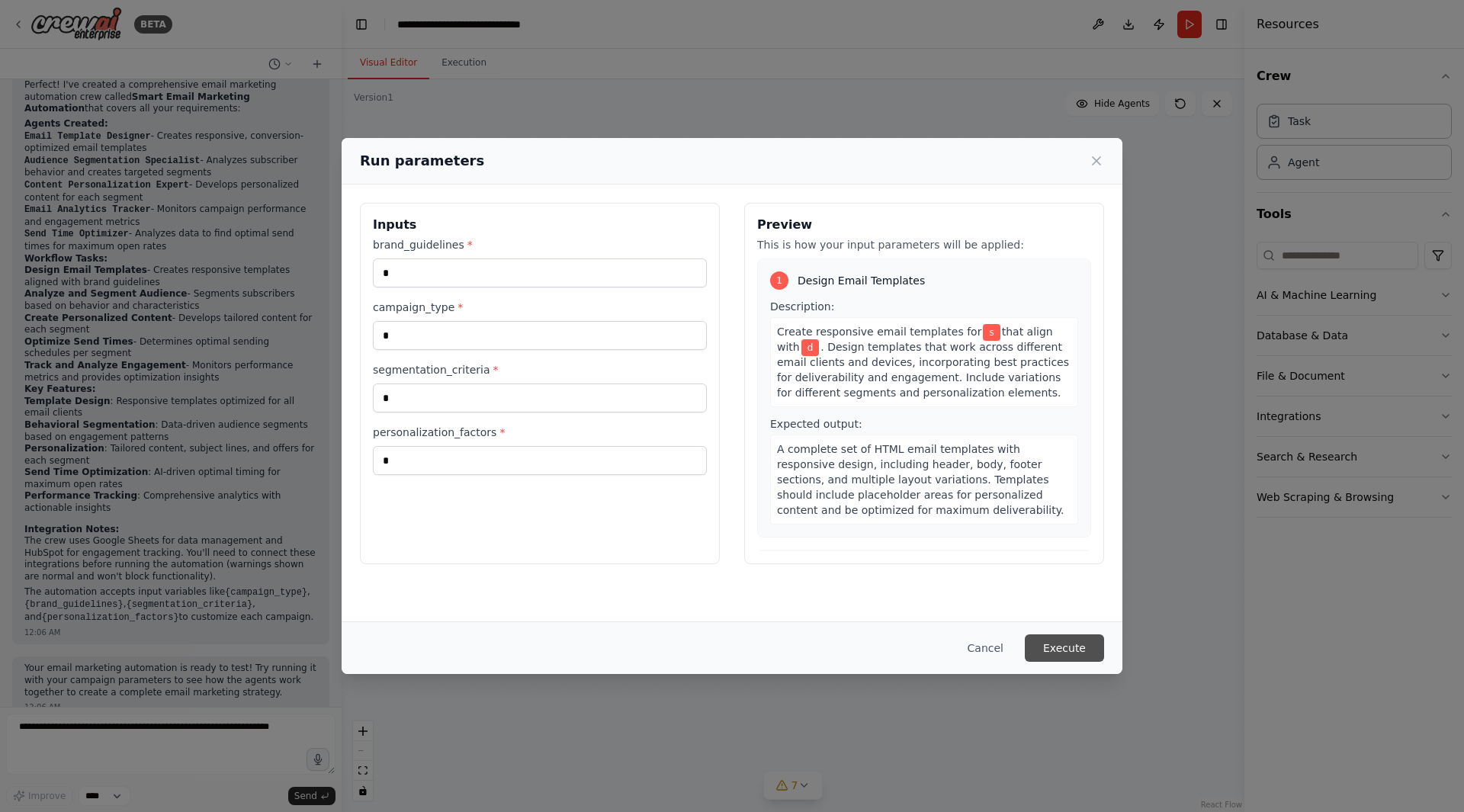
click at [1060, 641] on button "Execute" at bounding box center [1064, 648] width 80 height 28
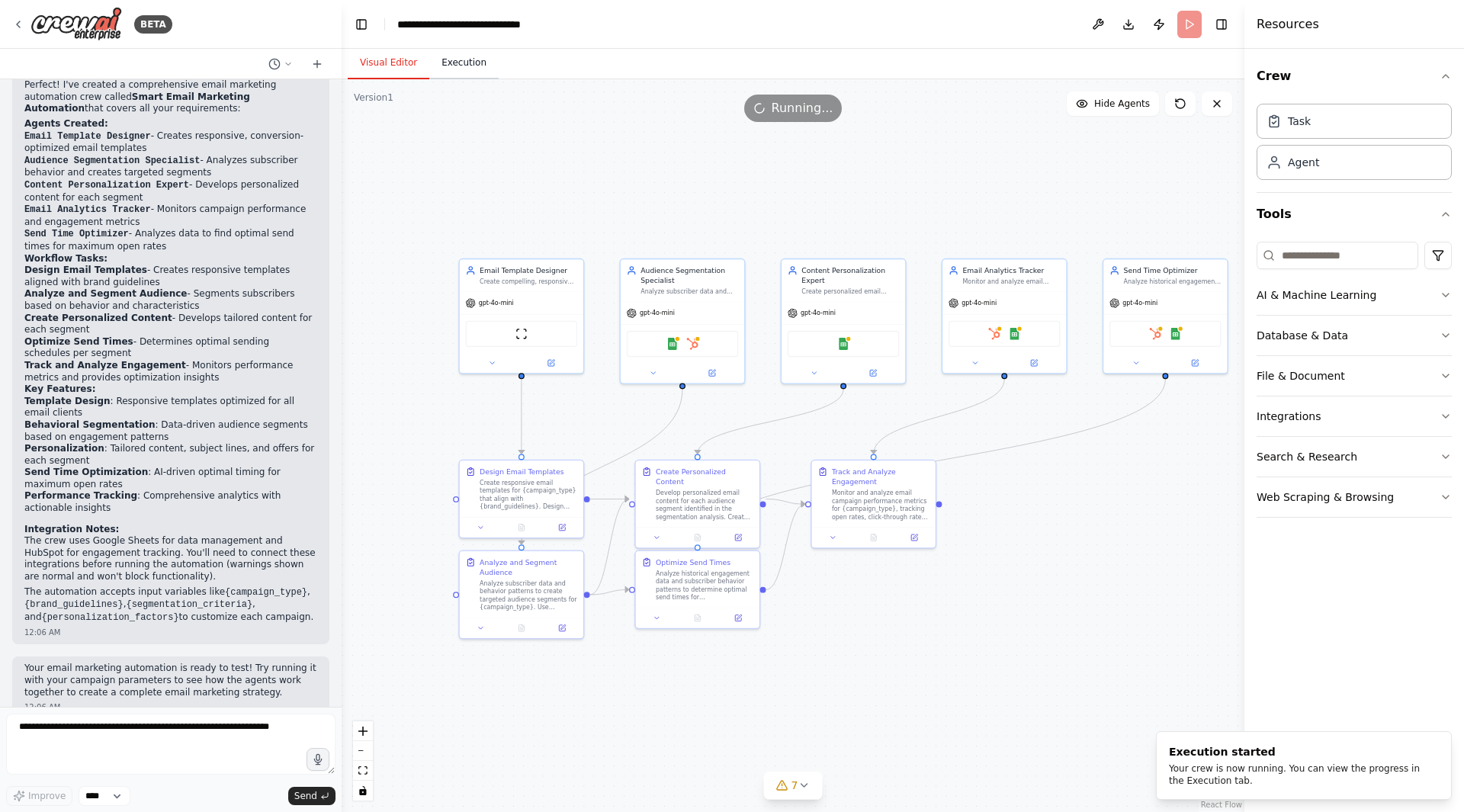
click at [450, 71] on button "Execution" at bounding box center [464, 63] width 69 height 32
click at [399, 72] on button "Visual Editor" at bounding box center [389, 63] width 81 height 32
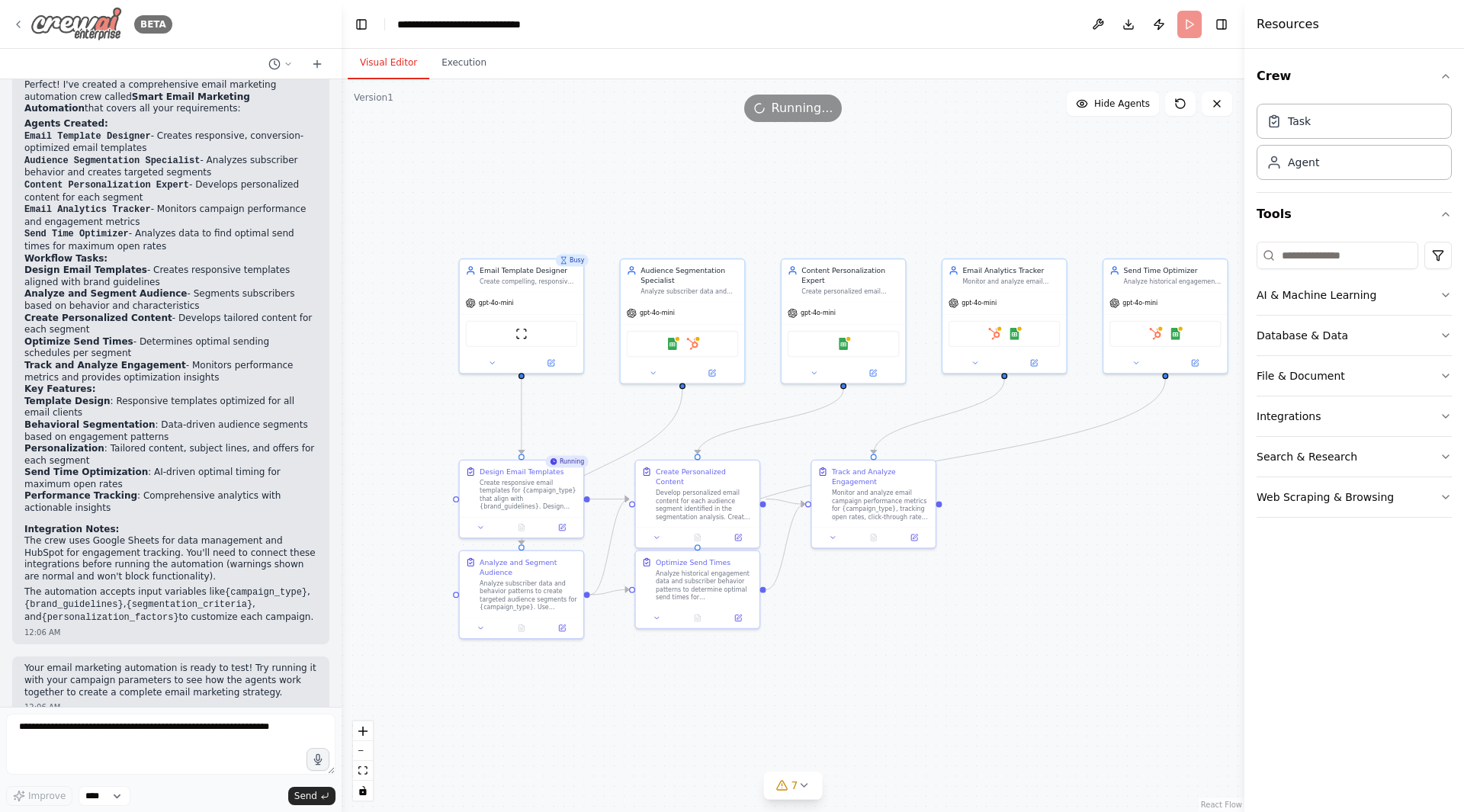
click at [27, 23] on div "BETA" at bounding box center [92, 24] width 160 height 35
